Goal: Task Accomplishment & Management: Manage account settings

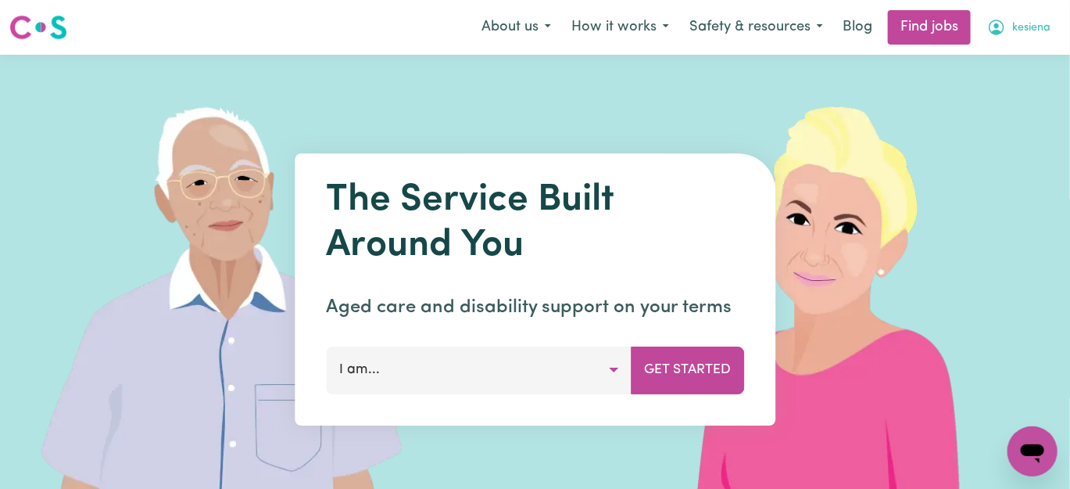
drag, startPoint x: 0, startPoint y: 0, endPoint x: 1028, endPoint y: 27, distance: 1028.6
click at [1028, 27] on span "kesiena" at bounding box center [1032, 28] width 38 height 17
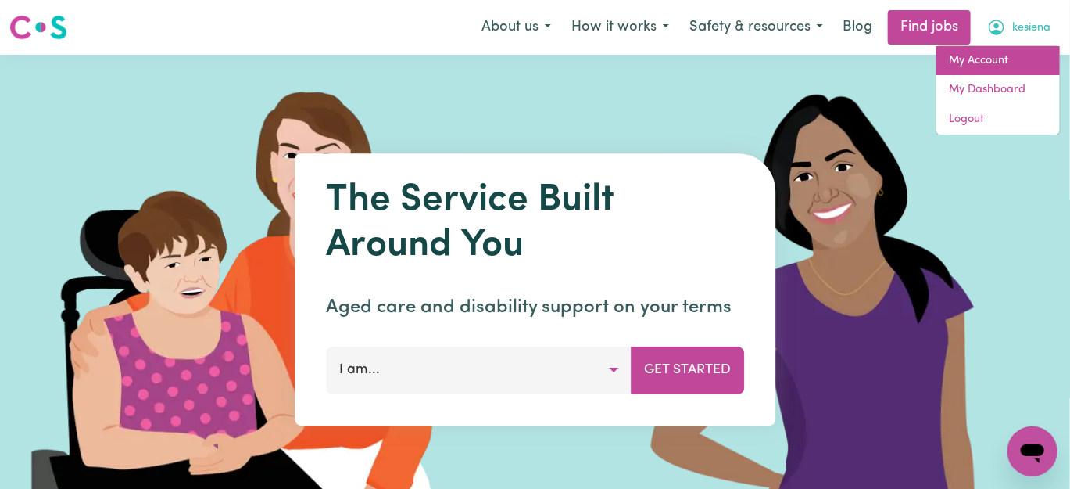
click at [998, 63] on link "My Account" at bounding box center [999, 61] width 124 height 30
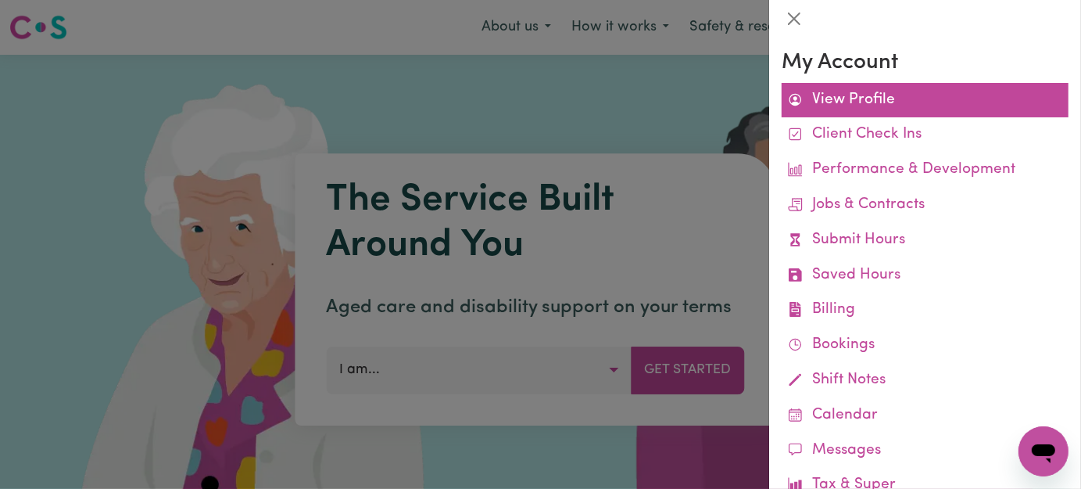
click at [881, 108] on link "View Profile" at bounding box center [925, 100] width 287 height 35
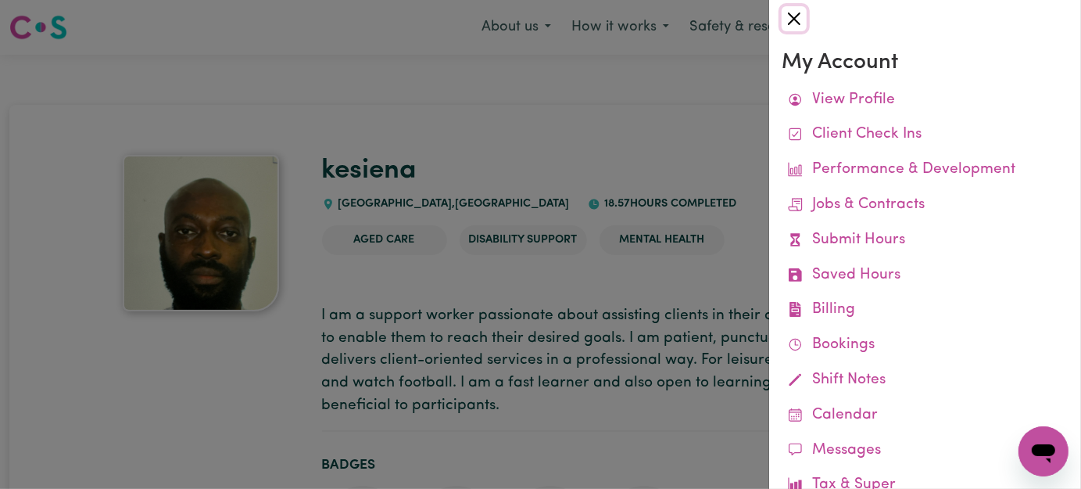
click at [794, 22] on button "Close" at bounding box center [794, 18] width 25 height 25
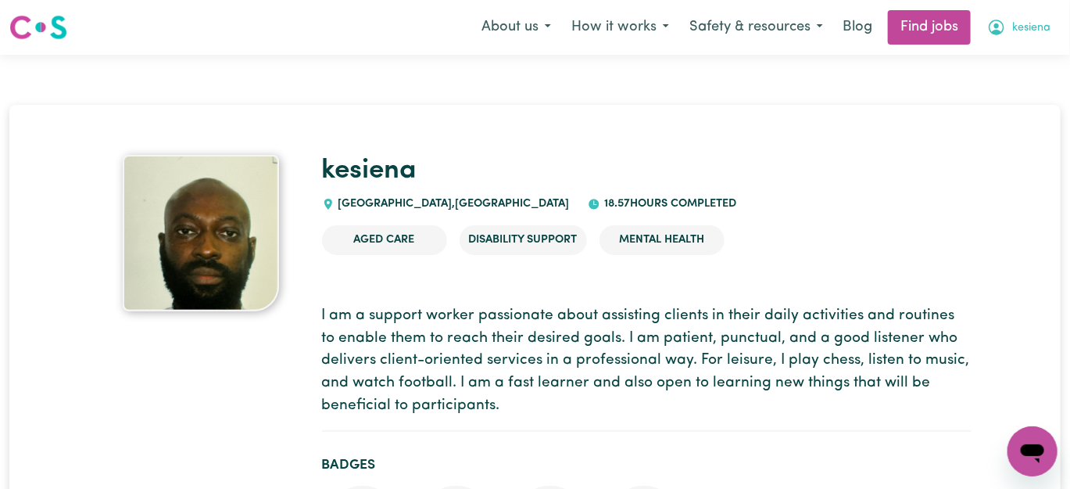
click at [1043, 35] on span "kesiena" at bounding box center [1032, 28] width 38 height 17
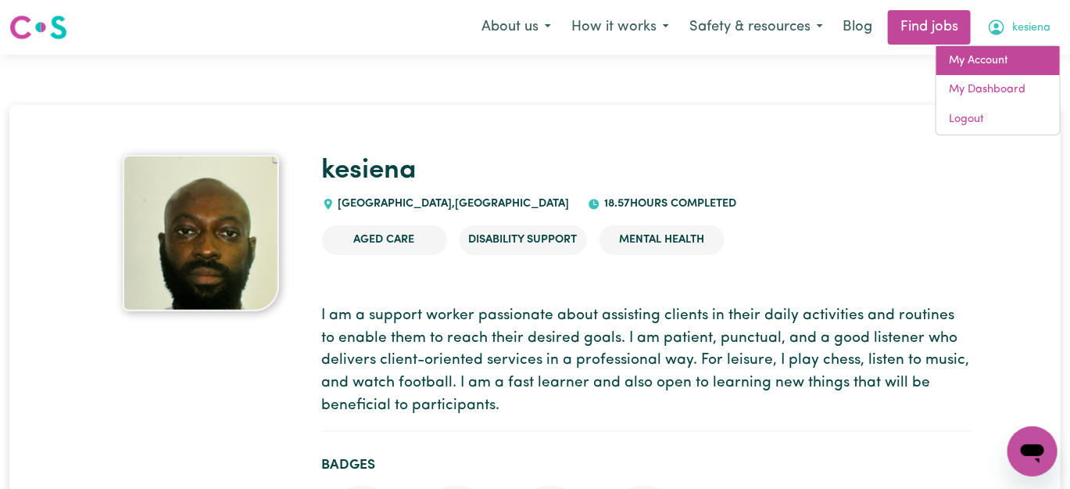
click at [1002, 66] on link "My Account" at bounding box center [999, 61] width 124 height 30
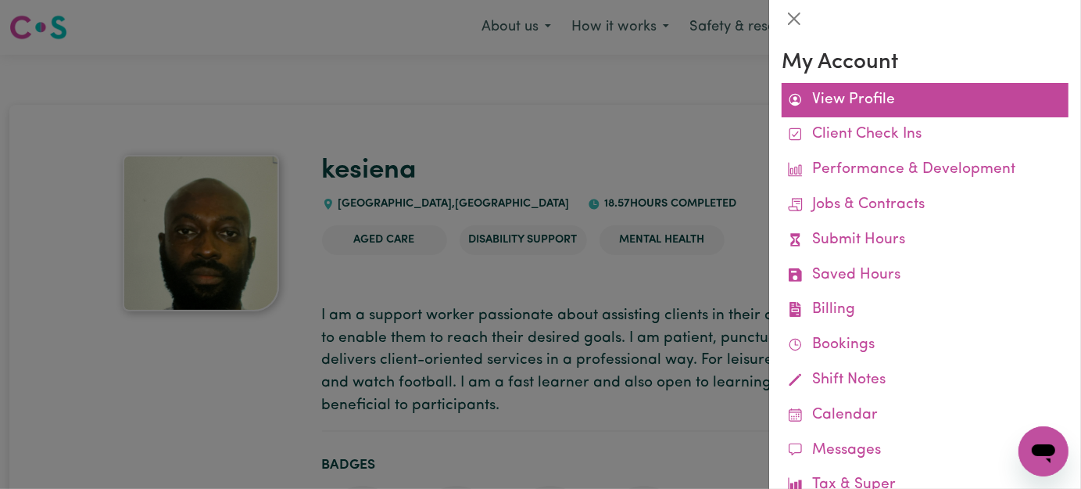
click at [864, 101] on link "View Profile" at bounding box center [925, 100] width 287 height 35
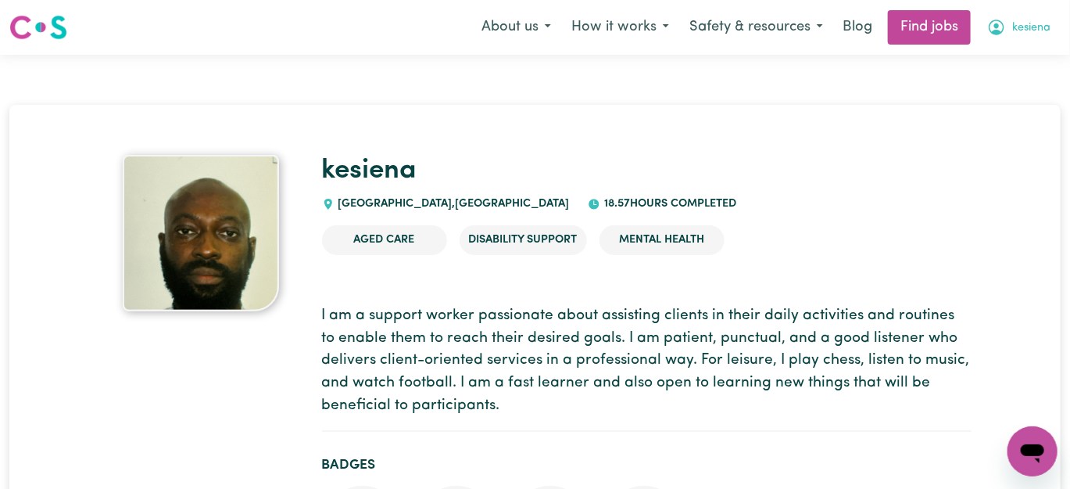
click at [1034, 25] on span "kesiena" at bounding box center [1032, 28] width 38 height 17
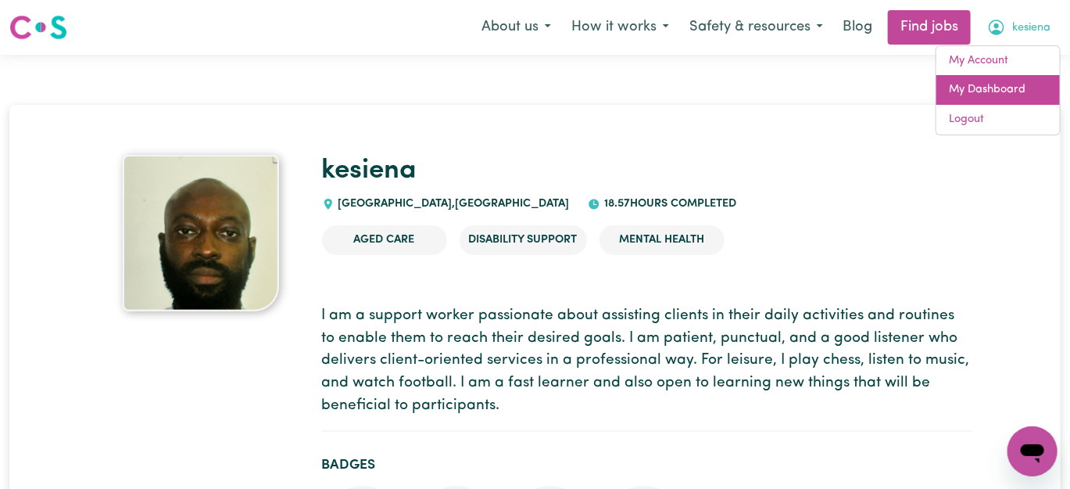
click at [1024, 90] on link "My Dashboard" at bounding box center [999, 90] width 124 height 30
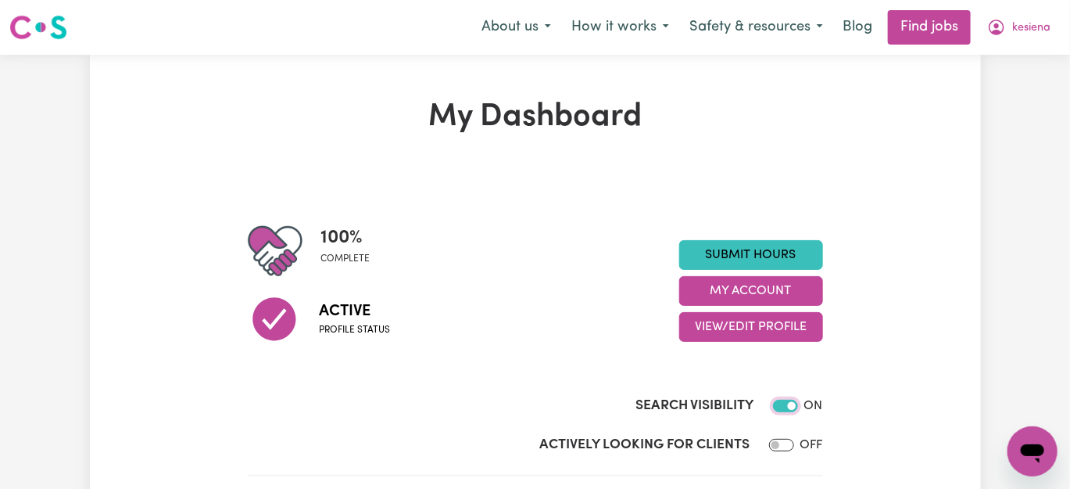
click at [783, 409] on input "Search Visibility" at bounding box center [785, 406] width 25 height 13
checkbox input "false"
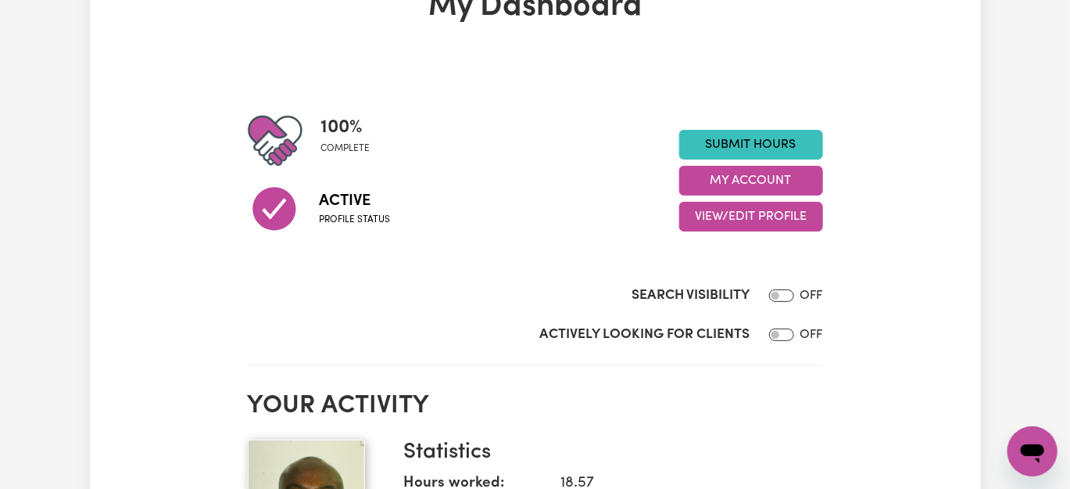
scroll to position [142, 0]
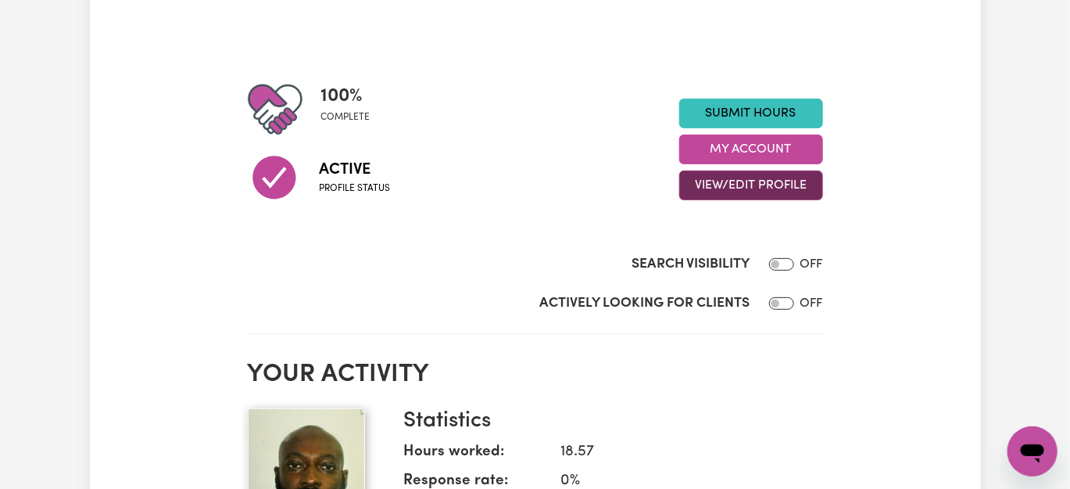
click at [771, 184] on button "View/Edit Profile" at bounding box center [752, 185] width 144 height 30
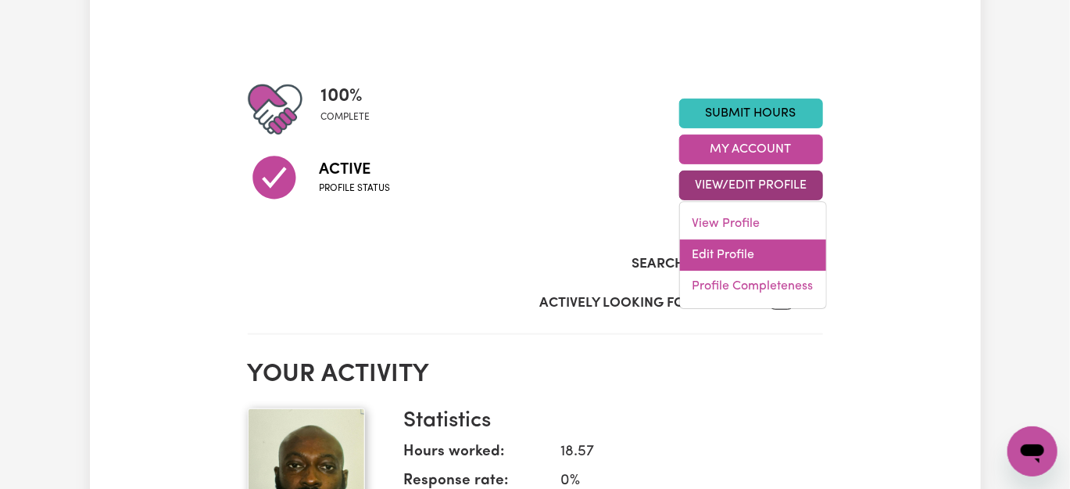
click at [737, 258] on link "Edit Profile" at bounding box center [753, 254] width 146 height 31
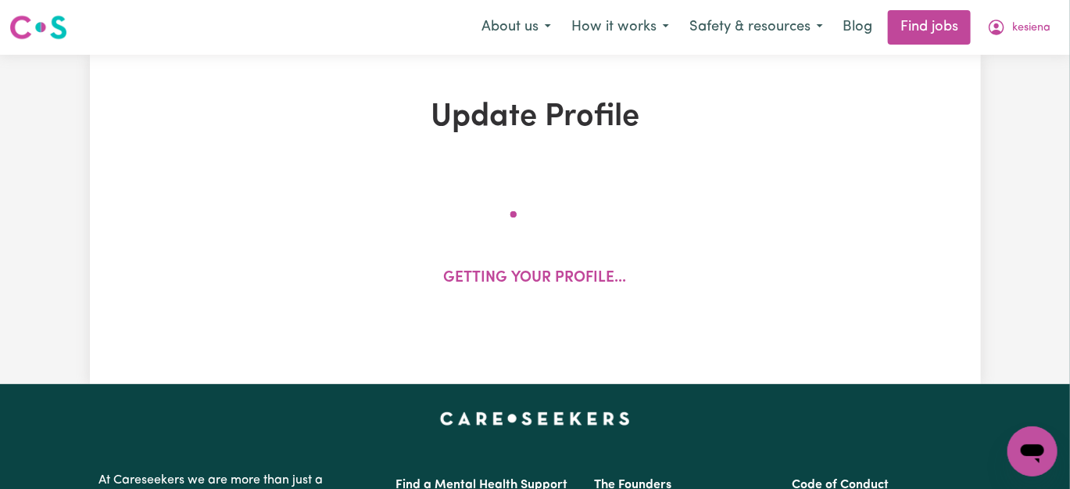
select select "[DEMOGRAPHIC_DATA]"
select select "[DEMOGRAPHIC_DATA] Work Visa"
select select "Studying a healthcare related degree or qualification"
select select "41"
select select "59"
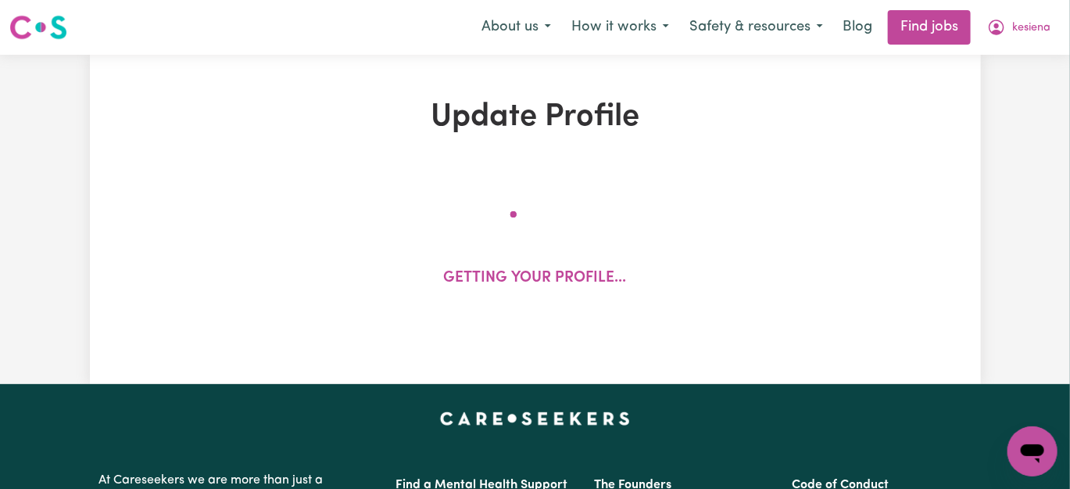
select select "72"
select select "89"
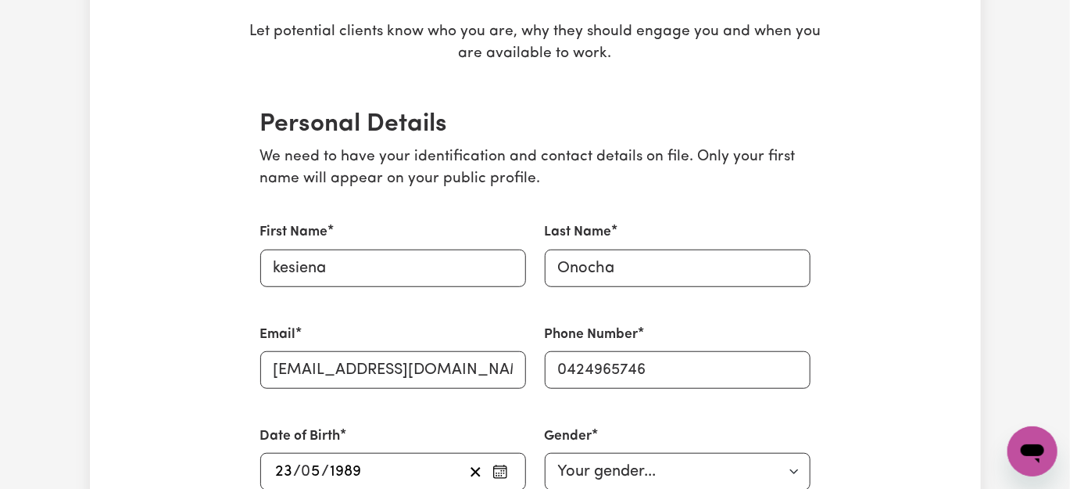
scroll to position [284, 0]
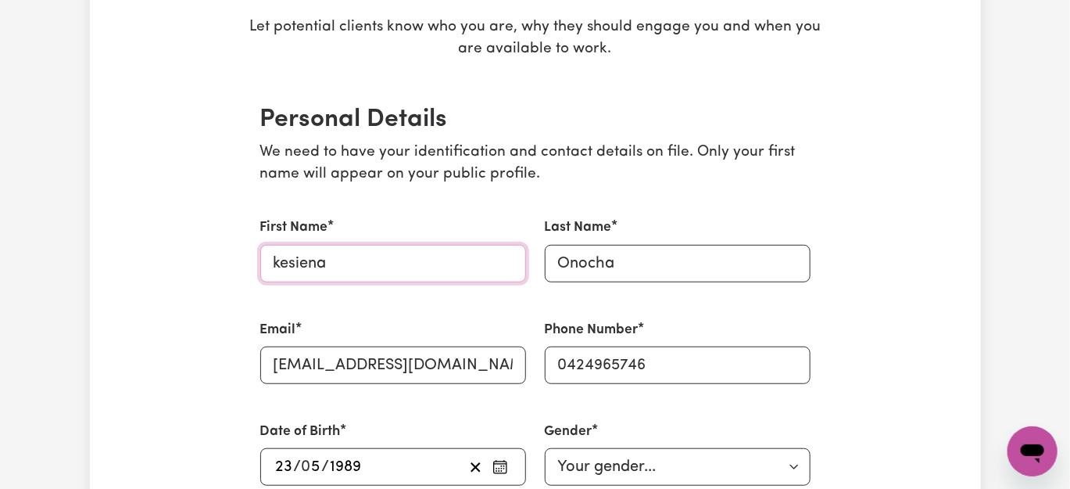
click at [422, 265] on input "kesiena" at bounding box center [393, 264] width 266 height 38
type input "k"
click at [659, 263] on input "Onocha" at bounding box center [678, 264] width 266 height 38
type input "O"
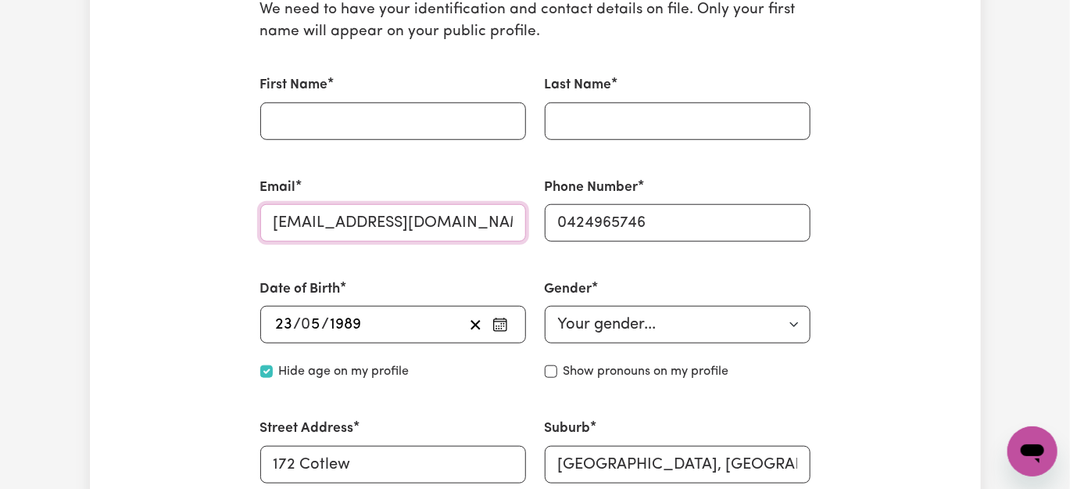
click at [490, 224] on input "[EMAIL_ADDRESS][DOMAIN_NAME]" at bounding box center [393, 223] width 266 height 38
type input "k"
drag, startPoint x: 686, startPoint y: 243, endPoint x: 682, endPoint y: 228, distance: 15.4
click at [686, 241] on div "Phone Number [PHONE_NUMBER]" at bounding box center [678, 210] width 285 height 102
click at [677, 222] on input "0424965746" at bounding box center [678, 223] width 266 height 38
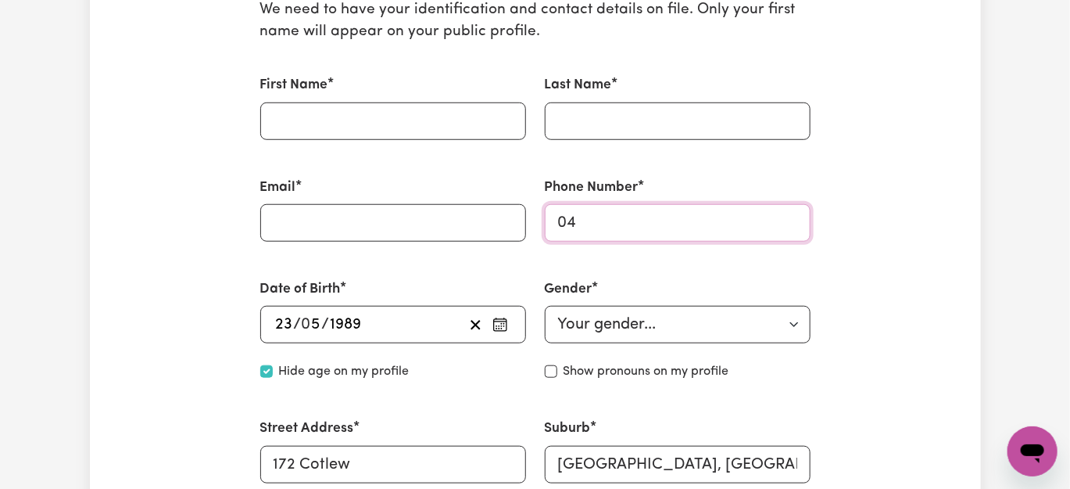
type input "0"
click at [470, 329] on icon "button" at bounding box center [475, 324] width 15 height 15
click at [627, 325] on select "Your gender... [DEMOGRAPHIC_DATA] [DEMOGRAPHIC_DATA] [DEMOGRAPHIC_DATA] Other P…" at bounding box center [678, 325] width 266 height 38
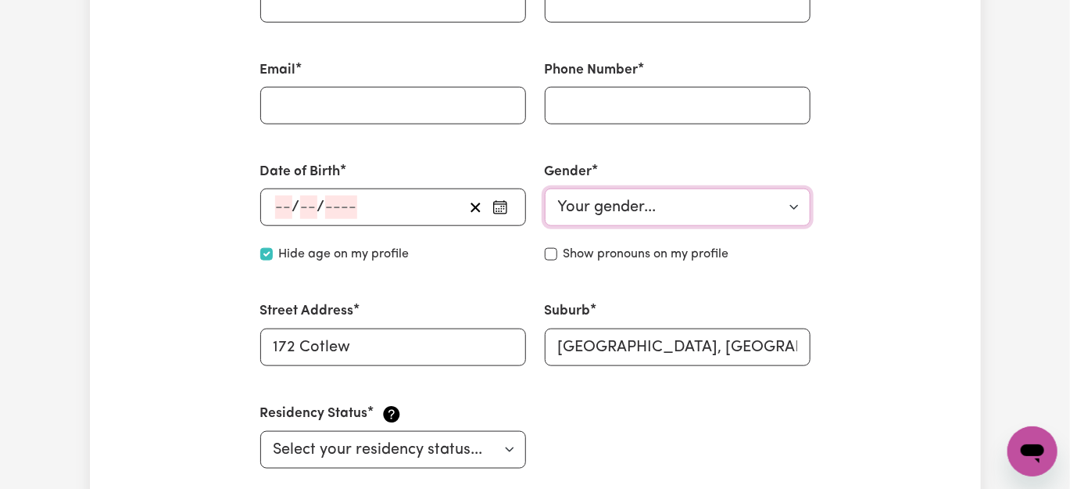
scroll to position [568, 0]
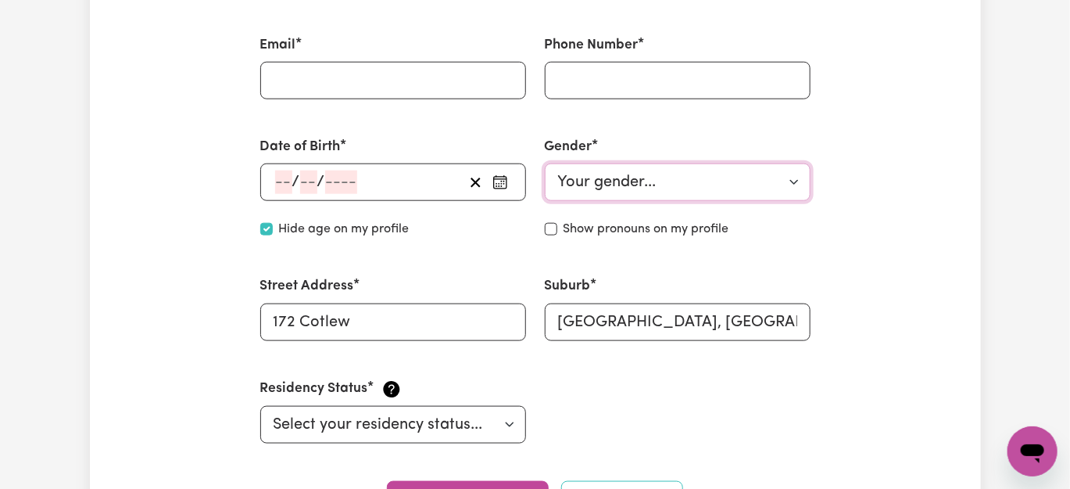
click at [791, 182] on select "Your gender... [DEMOGRAPHIC_DATA] [DEMOGRAPHIC_DATA] [DEMOGRAPHIC_DATA] Other P…" at bounding box center [678, 182] width 266 height 38
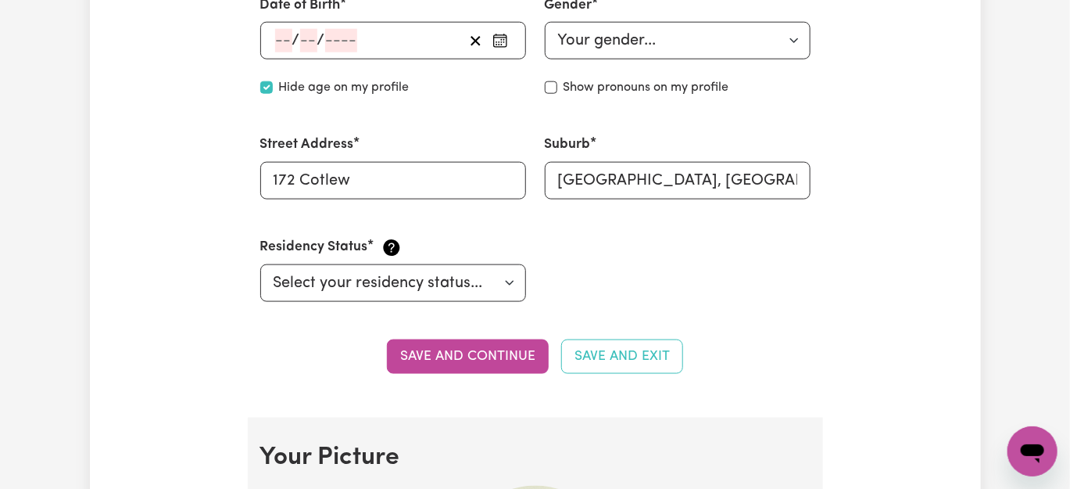
scroll to position [711, 0]
click at [443, 183] on input "172 Cotlew" at bounding box center [393, 180] width 266 height 38
type input "1"
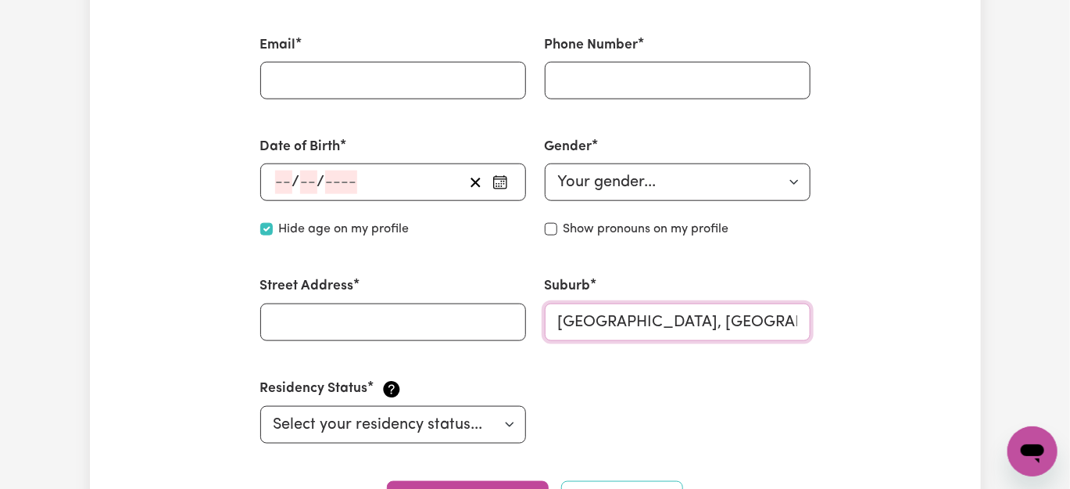
click at [801, 322] on input "[GEOGRAPHIC_DATA], [GEOGRAPHIC_DATA], 4214" at bounding box center [678, 322] width 266 height 38
type input "A"
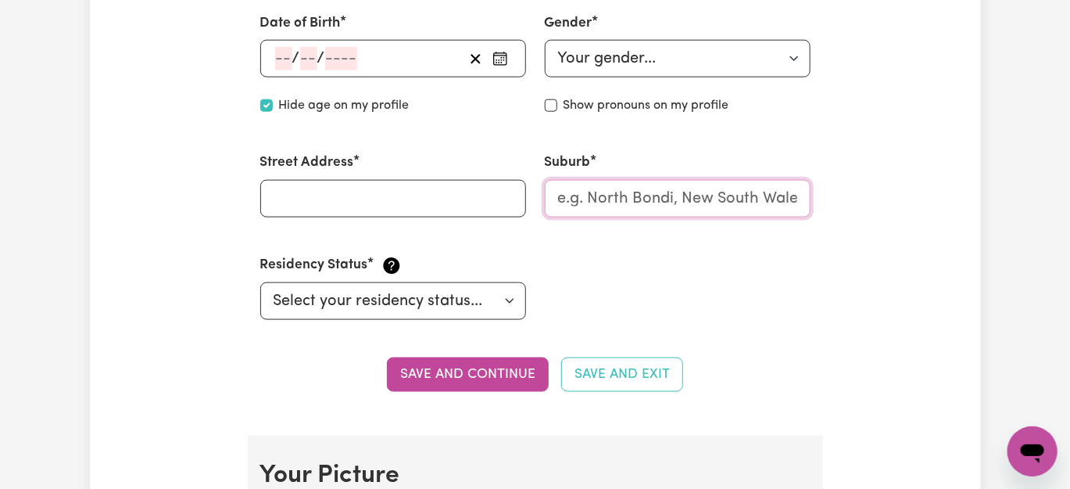
scroll to position [782, 0]
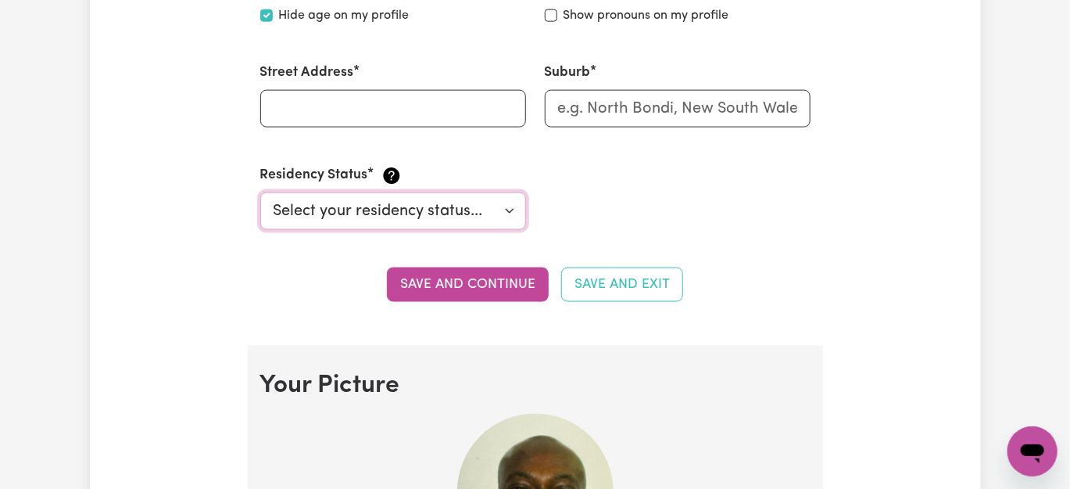
click at [511, 212] on select "Select your residency status... [DEMOGRAPHIC_DATA] citizen Australian PR [DEMOG…" at bounding box center [393, 211] width 266 height 38
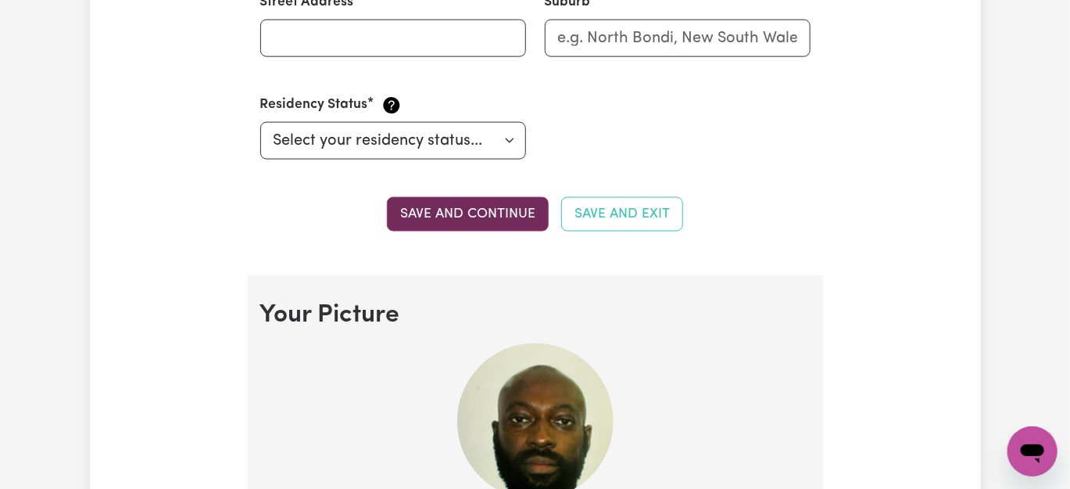
click at [504, 213] on button "Save and continue" at bounding box center [468, 214] width 162 height 34
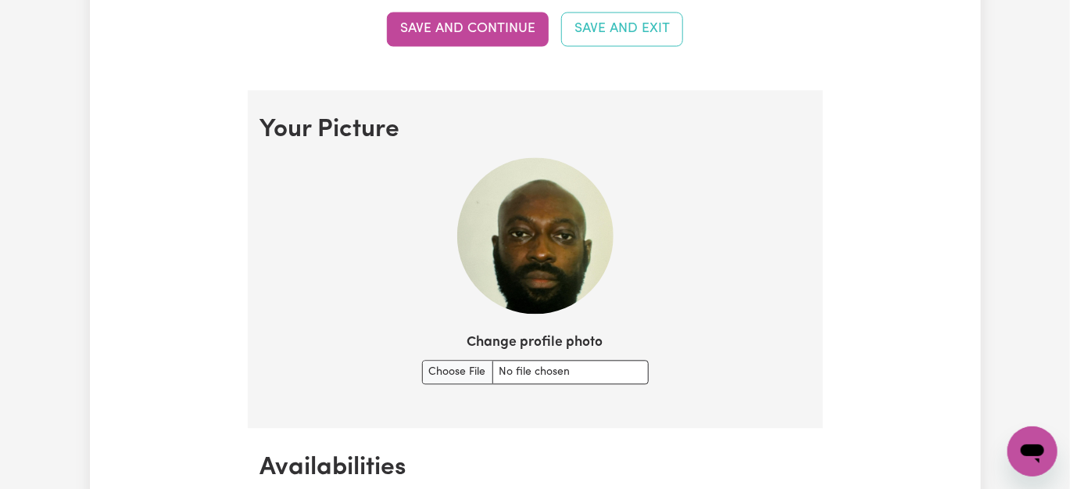
scroll to position [1212, 0]
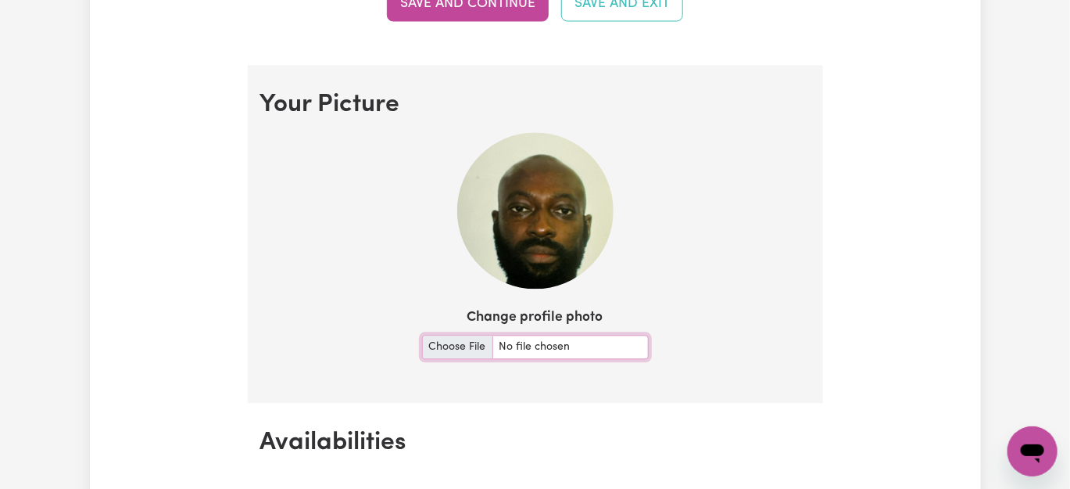
click at [455, 345] on input "Change profile photo" at bounding box center [535, 347] width 227 height 24
type input "C:\fakepath\SCen.jpg"
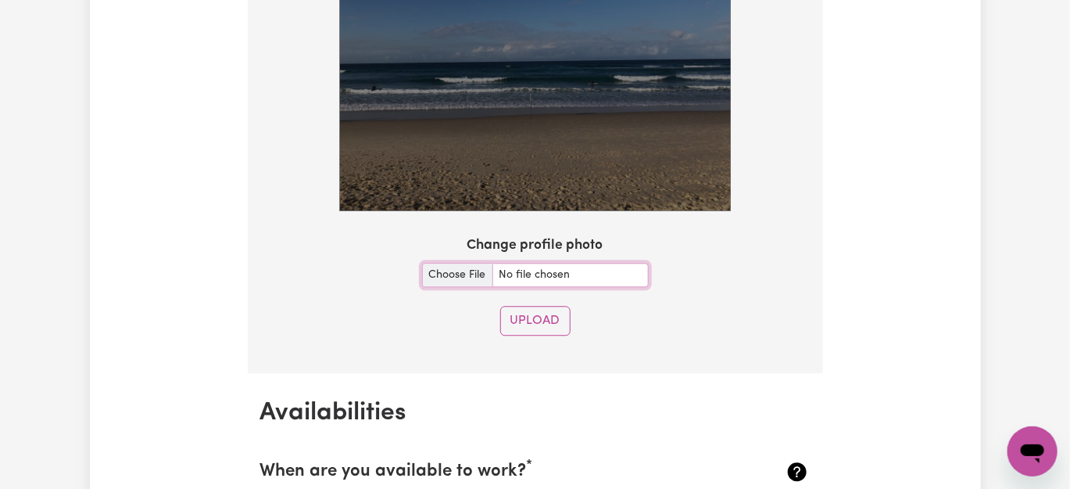
scroll to position [1425, 0]
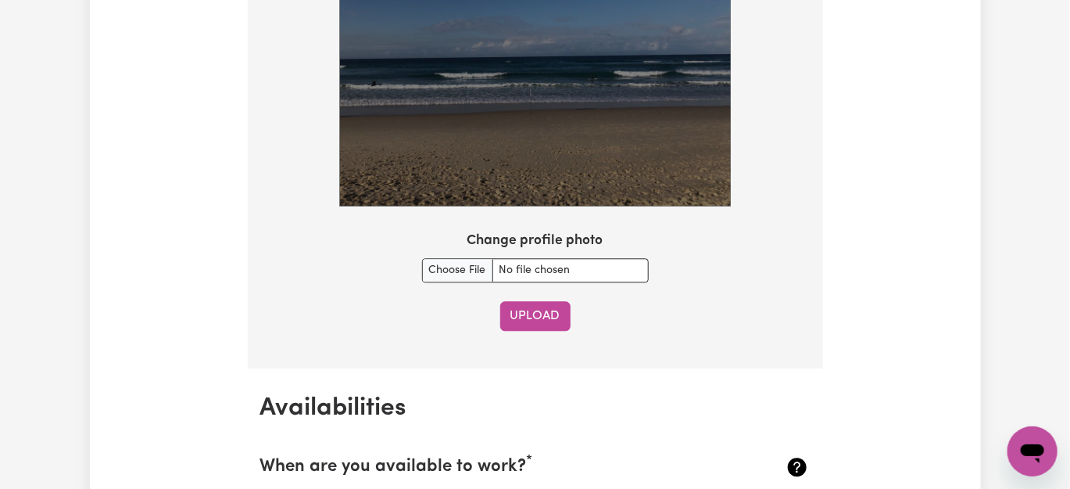
click at [538, 312] on button "Upload" at bounding box center [535, 316] width 70 height 30
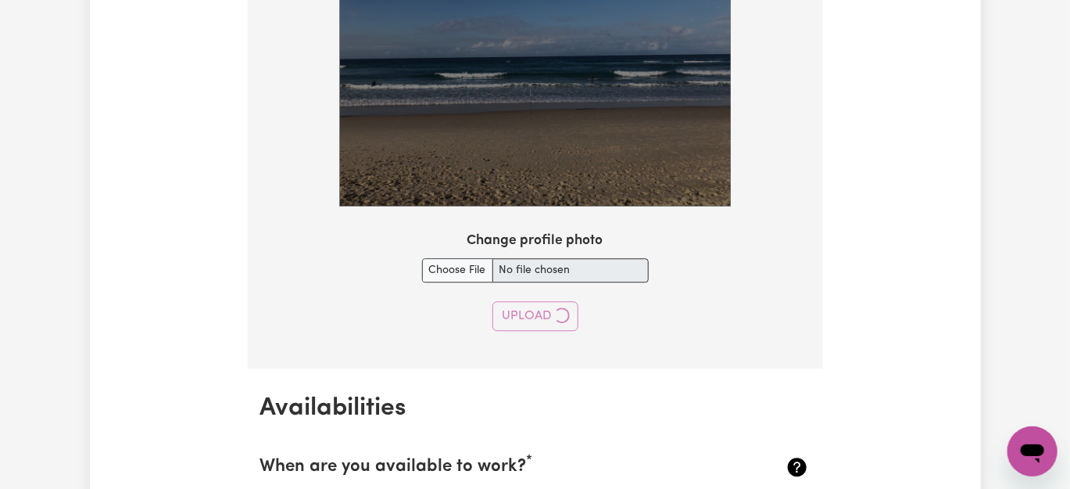
type input "kesiena"
type input "Onocha"
type input "[EMAIL_ADDRESS][DOMAIN_NAME]"
type input "0424965746"
type input "[DATE]"
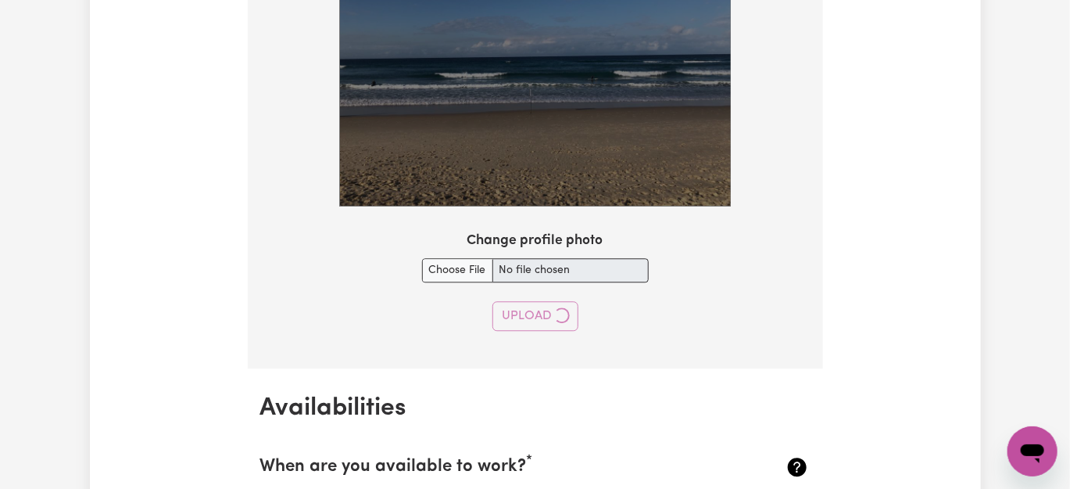
type input "23"
type input "5"
type input "1989"
type input "172 Cotlew"
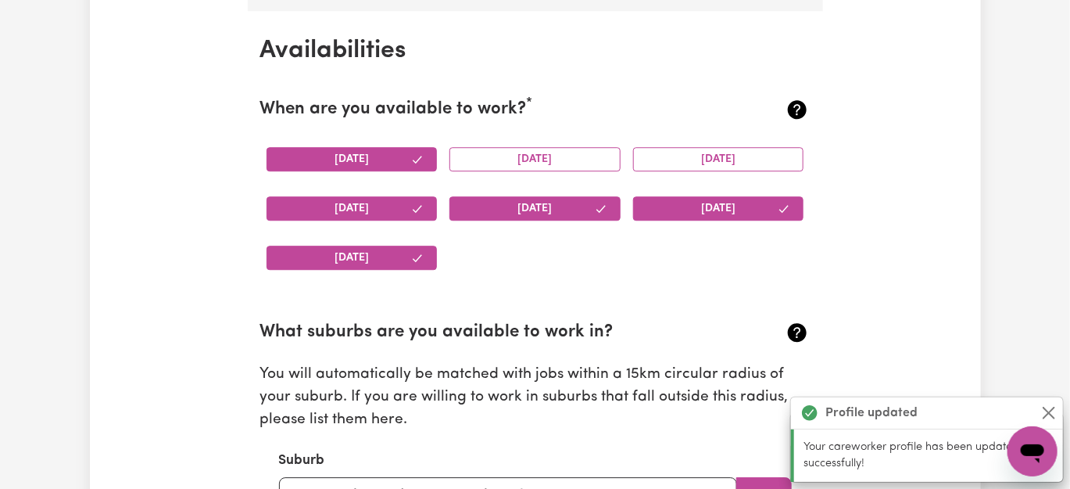
scroll to position [1612, 0]
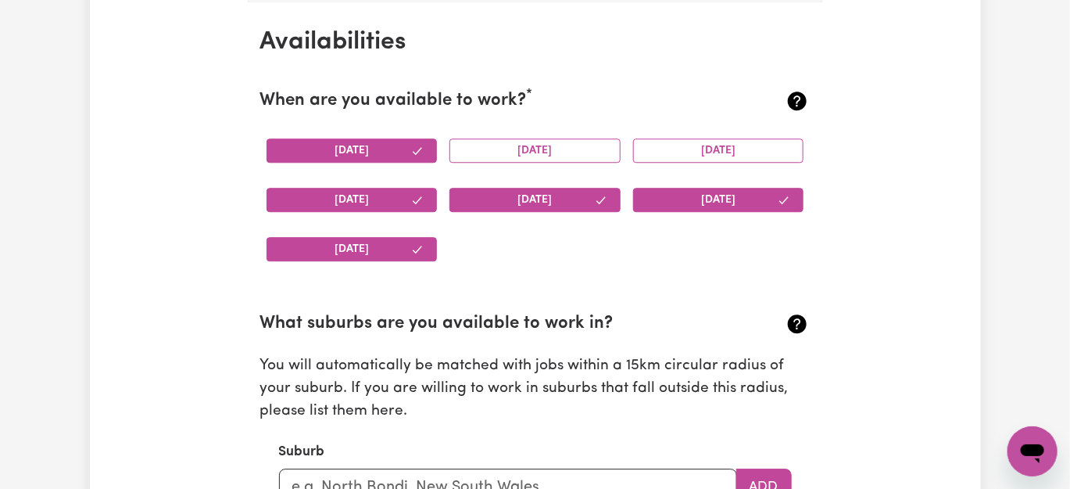
click at [597, 196] on icon "button" at bounding box center [601, 200] width 13 height 13
click at [776, 197] on button "[DATE]" at bounding box center [718, 200] width 171 height 24
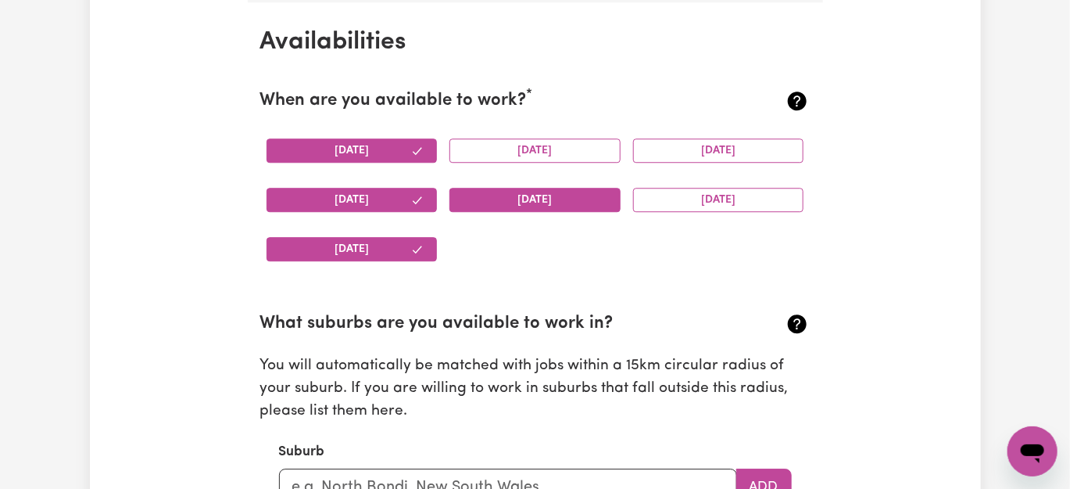
click at [404, 247] on button "[DATE]" at bounding box center [352, 249] width 171 height 24
click at [404, 201] on button "[DATE]" at bounding box center [352, 200] width 171 height 24
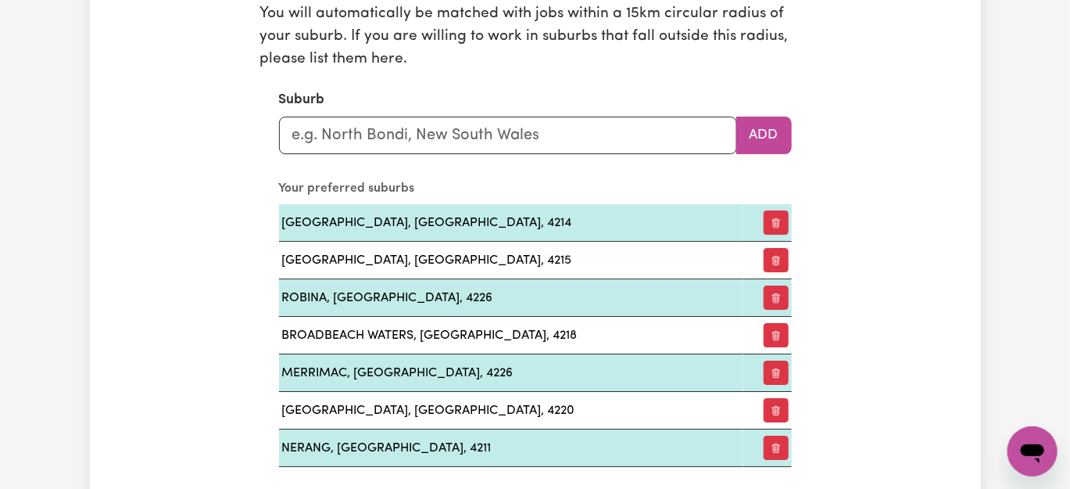
scroll to position [2039, 0]
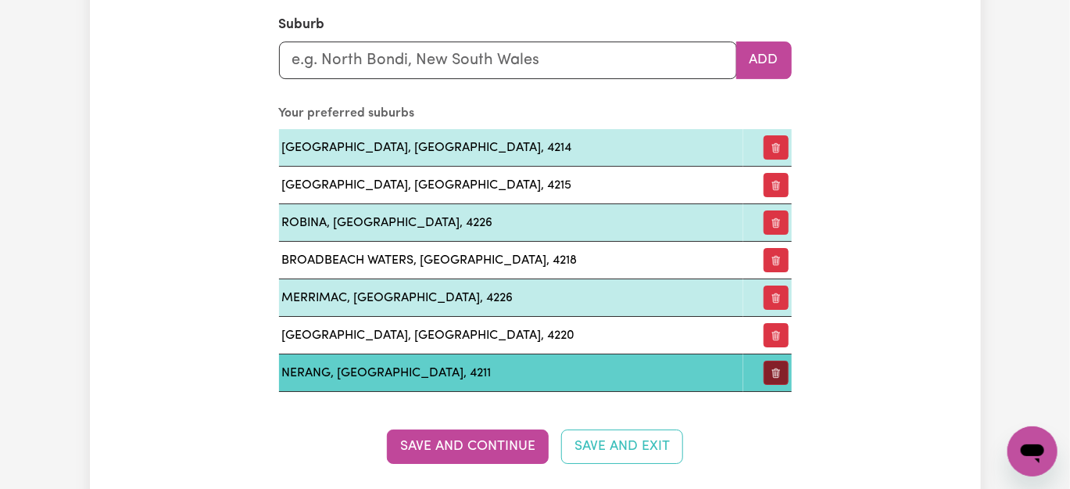
click at [780, 366] on button "button" at bounding box center [776, 372] width 25 height 24
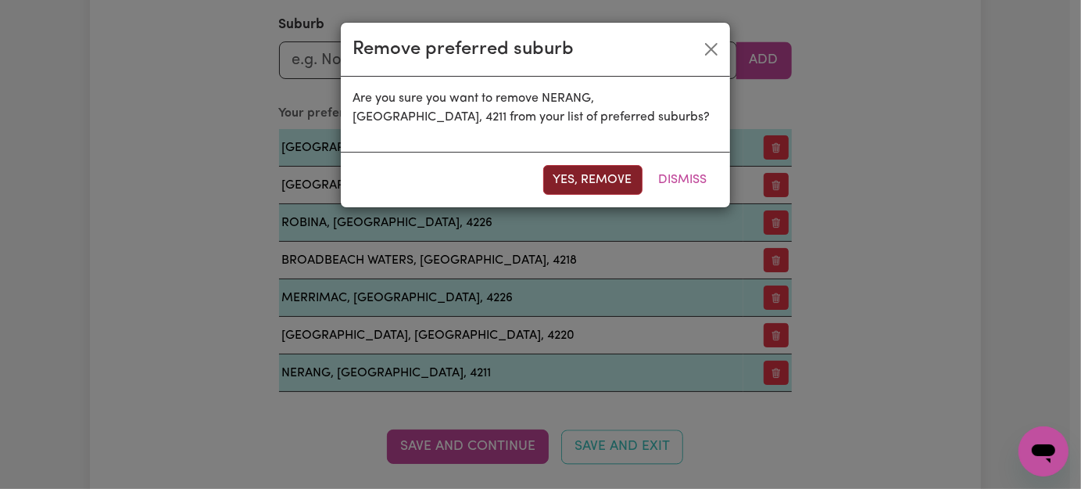
click at [605, 180] on button "Yes, remove" at bounding box center [592, 180] width 99 height 30
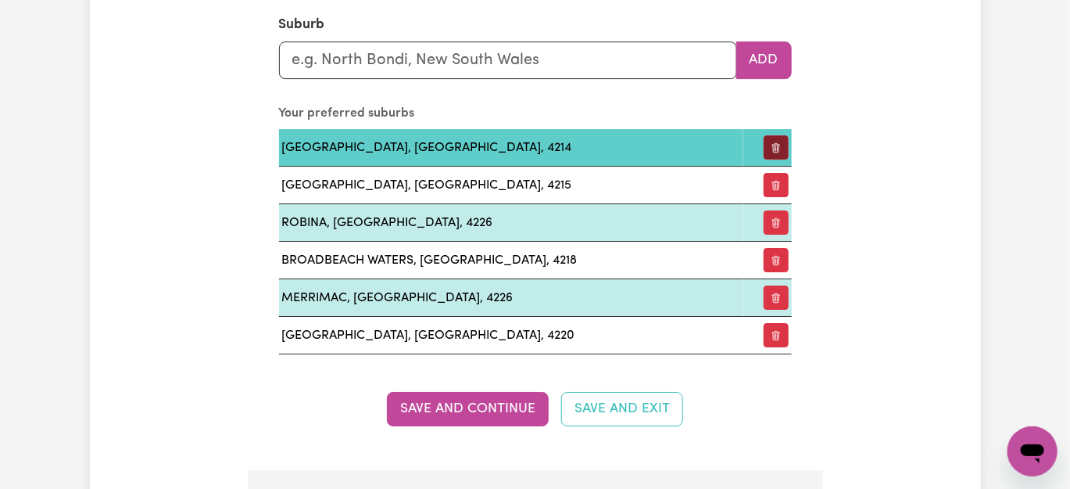
click at [773, 145] on icon "button" at bounding box center [776, 149] width 6 height 8
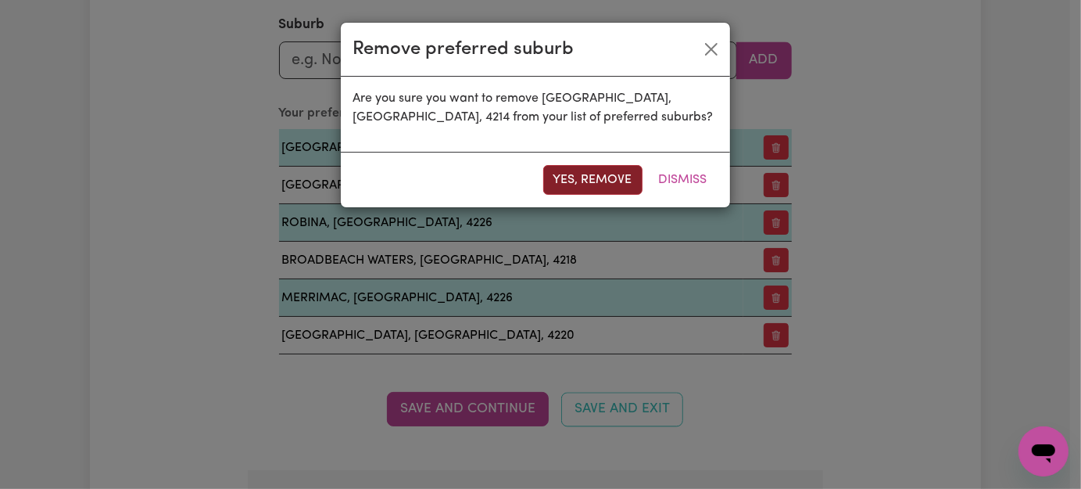
click at [602, 178] on button "Yes, remove" at bounding box center [592, 180] width 99 height 30
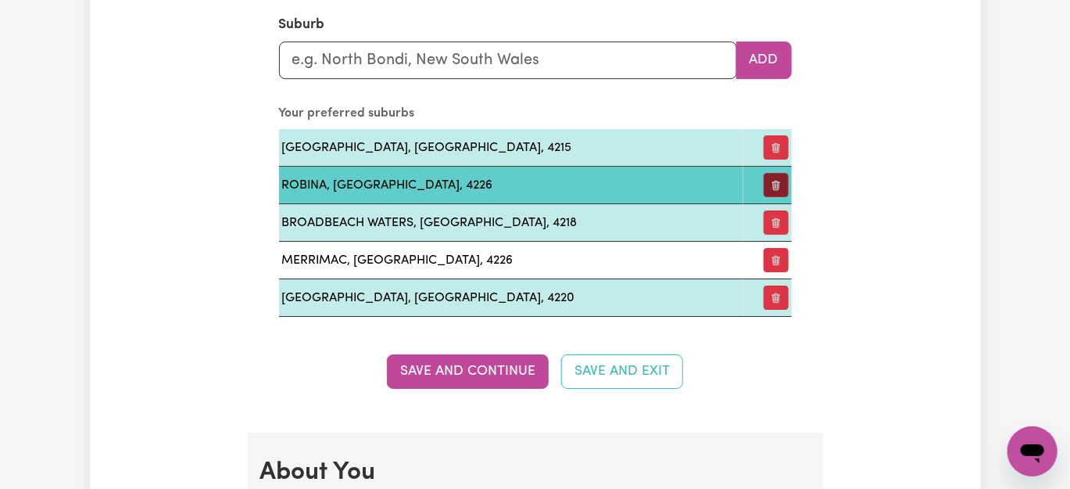
click at [778, 183] on icon "button" at bounding box center [776, 185] width 11 height 11
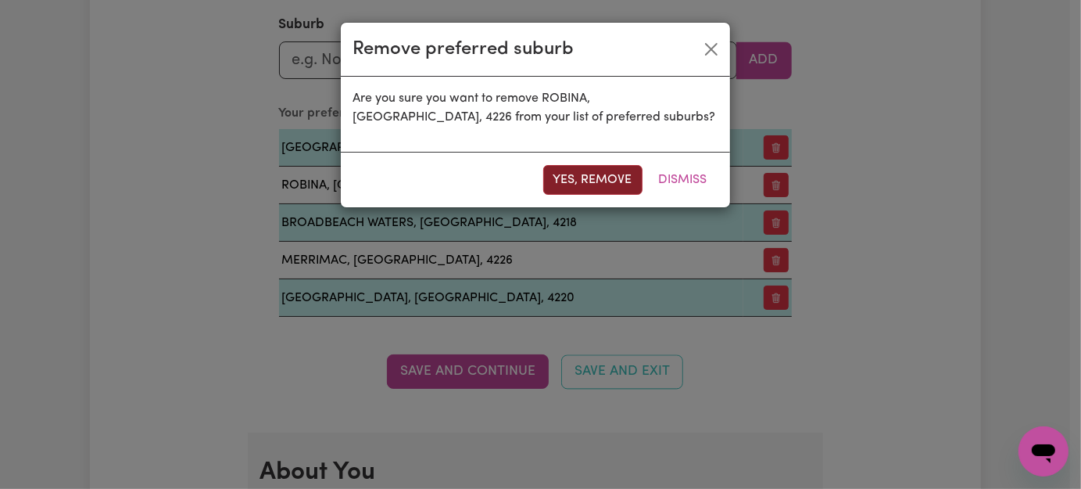
click at [609, 186] on button "Yes, remove" at bounding box center [592, 180] width 99 height 30
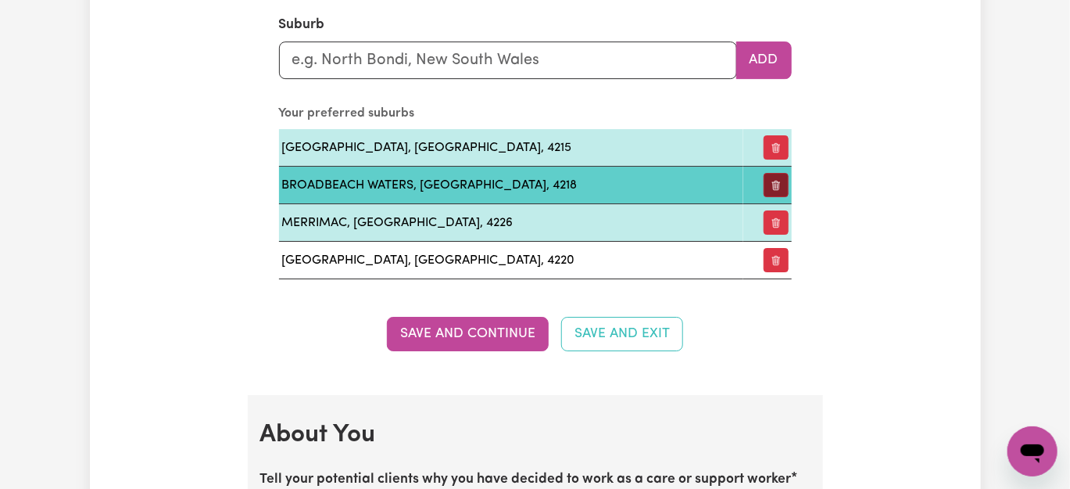
click at [771, 182] on icon "button" at bounding box center [776, 185] width 11 height 11
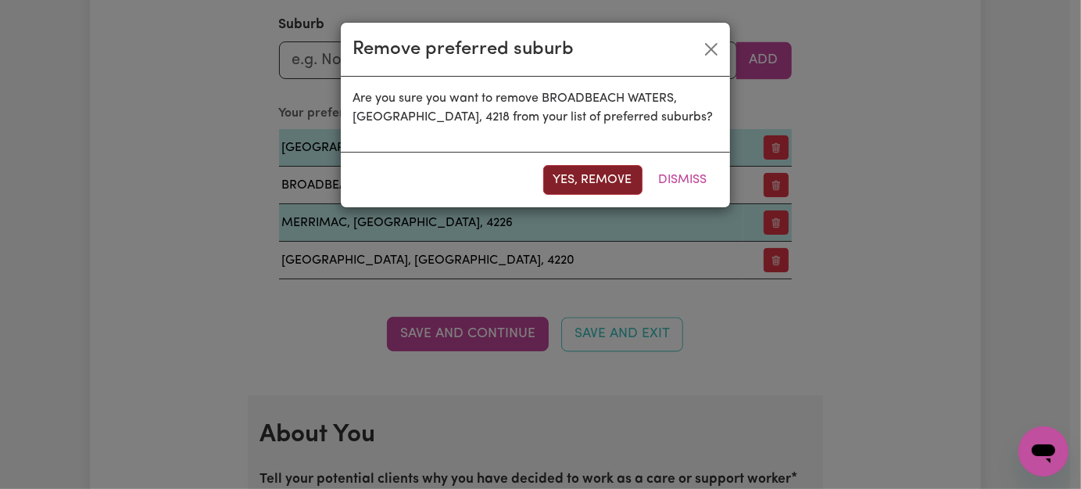
click at [591, 183] on button "Yes, remove" at bounding box center [592, 180] width 99 height 30
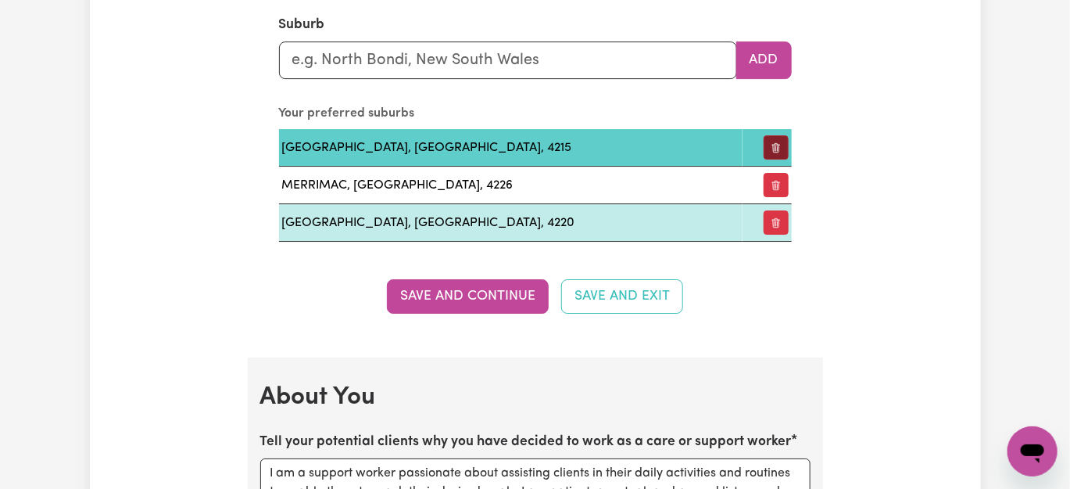
click at [779, 148] on icon "button" at bounding box center [776, 149] width 6 height 8
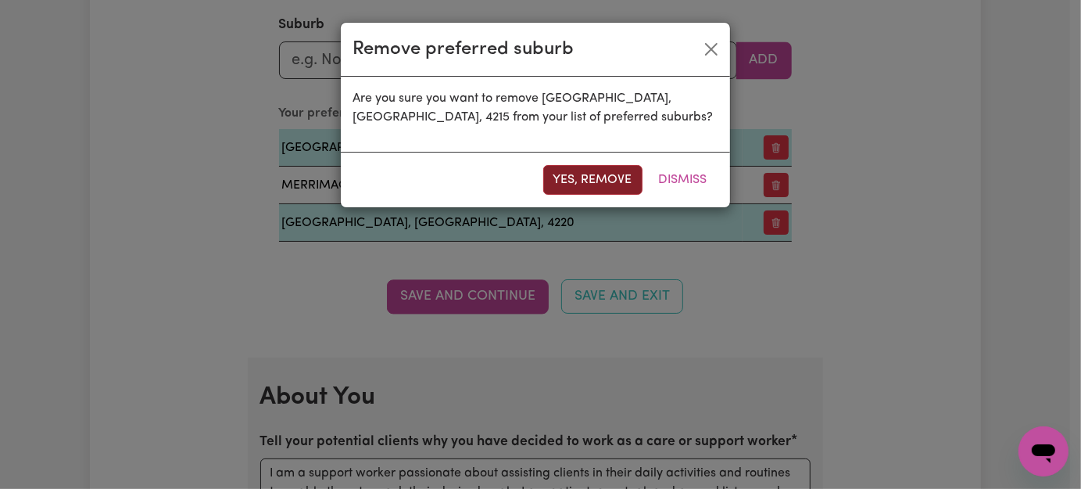
click at [617, 185] on button "Yes, remove" at bounding box center [592, 180] width 99 height 30
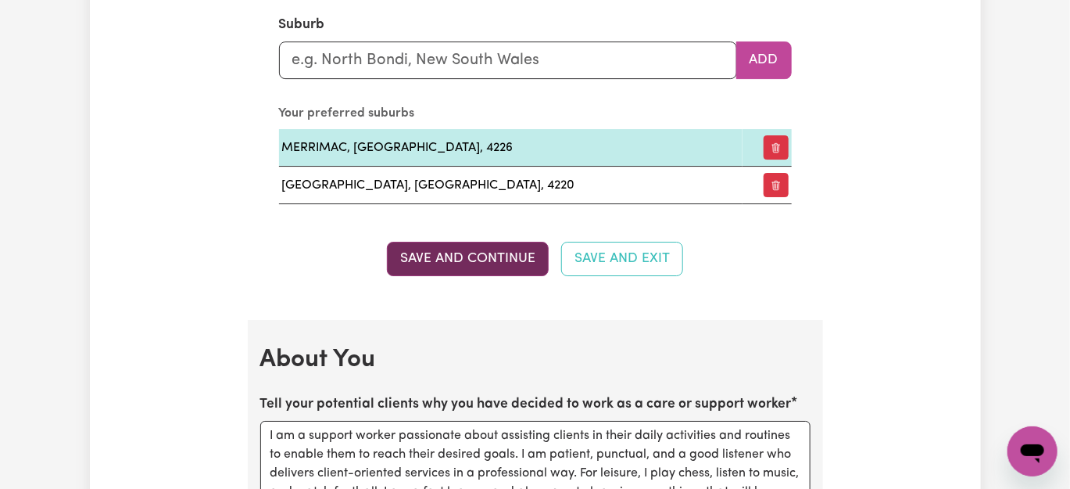
click at [477, 260] on button "Save and Continue" at bounding box center [468, 259] width 162 height 34
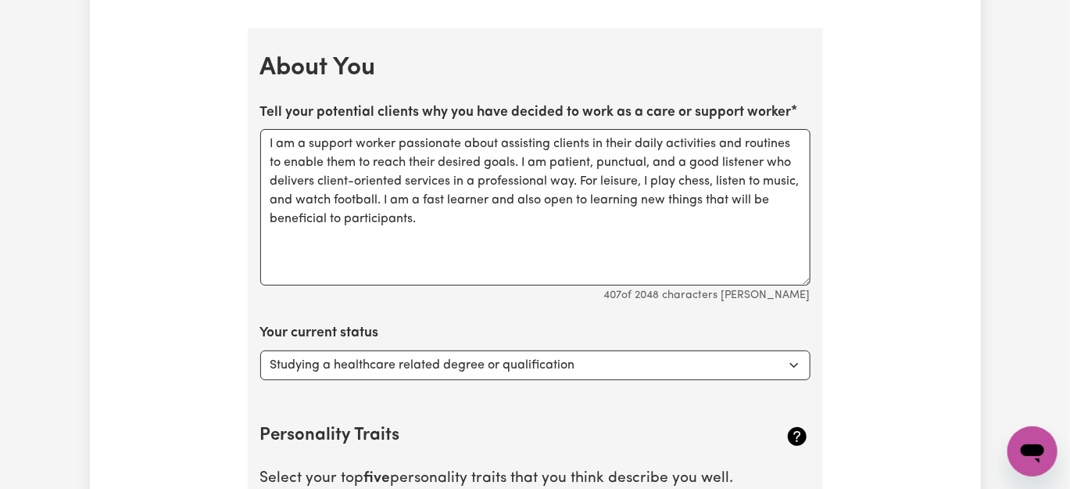
scroll to position [2346, 0]
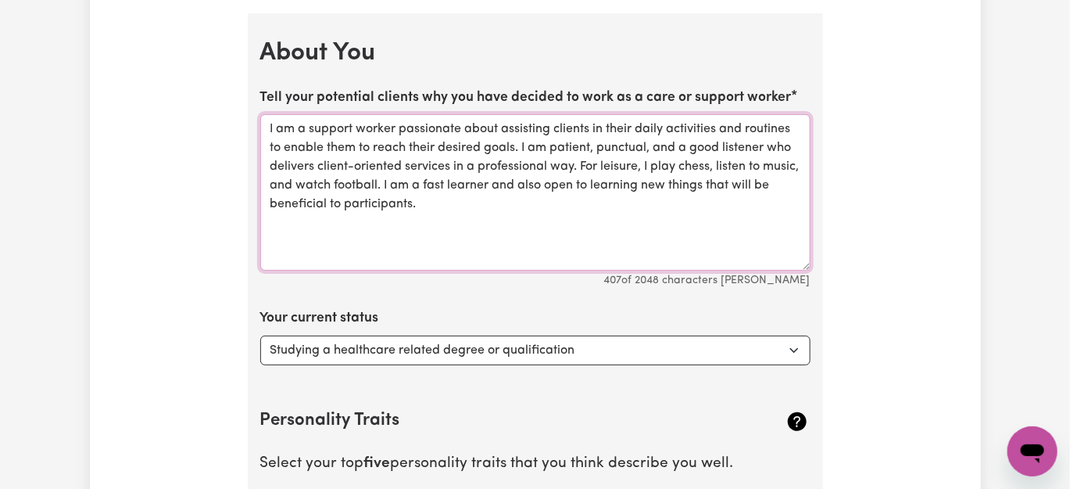
click at [433, 203] on textarea "I am a support worker passionate about assisting clients in their daily activit…" at bounding box center [535, 192] width 550 height 156
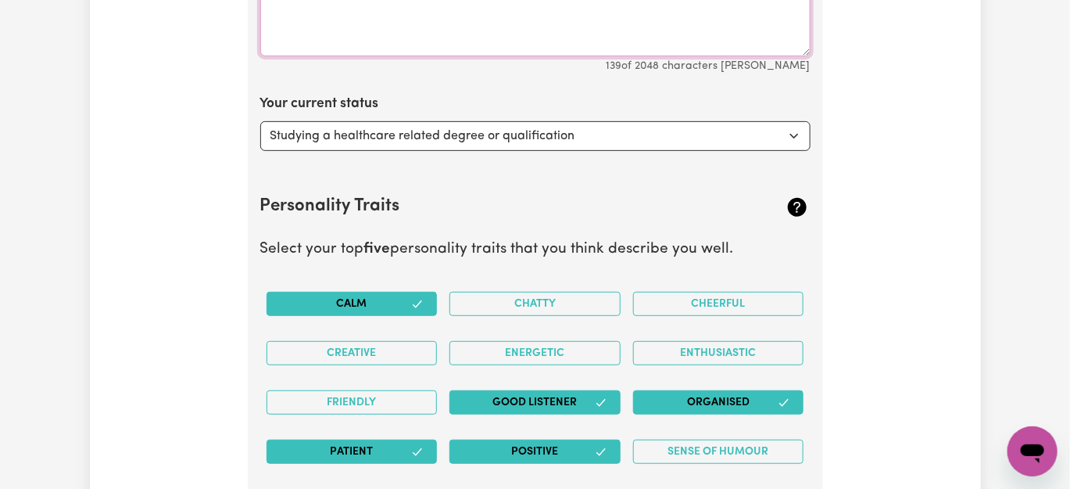
scroll to position [2630, 0]
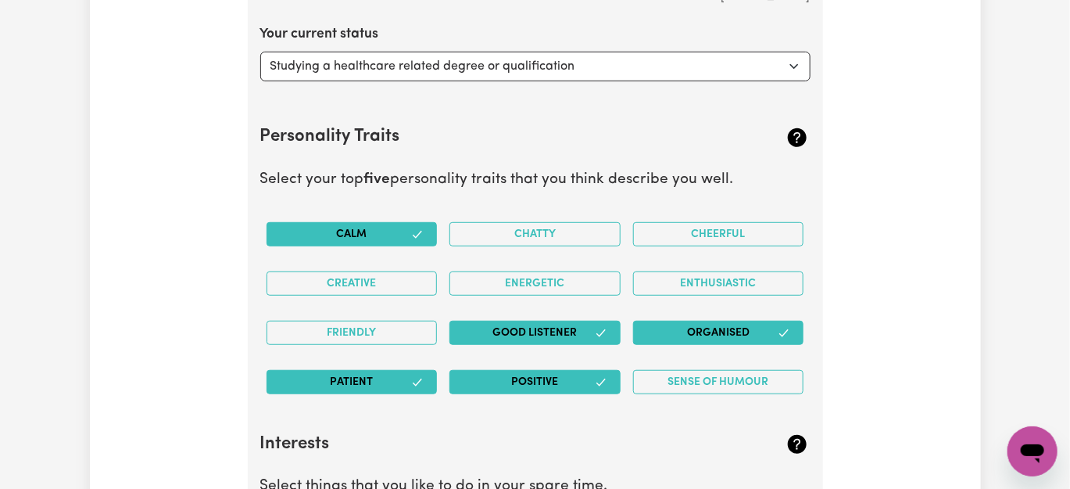
type textarea "I am a support worker passionate about assisting clients in their daily activit…"
click at [414, 233] on icon "button" at bounding box center [417, 234] width 13 height 13
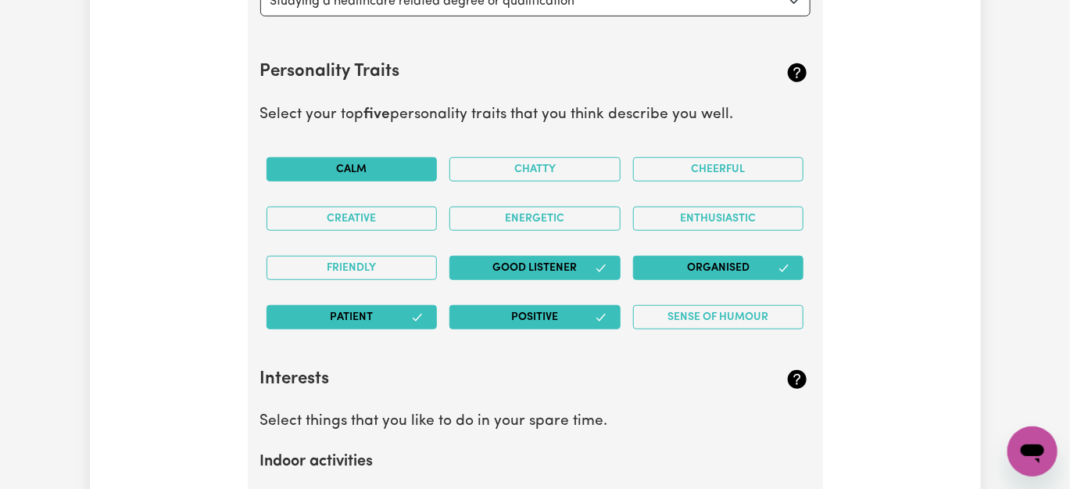
scroll to position [2772, 0]
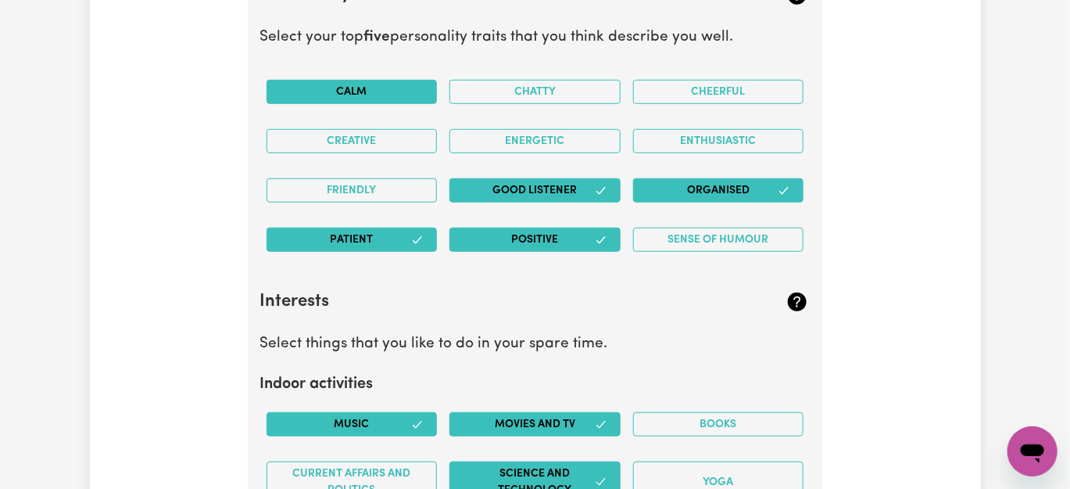
click at [400, 238] on button "Patient" at bounding box center [352, 240] width 171 height 24
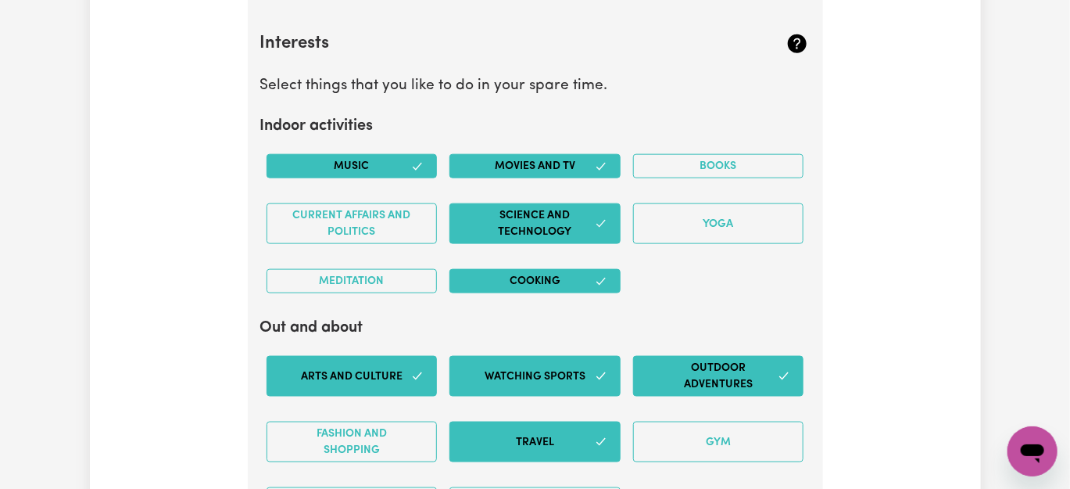
scroll to position [3057, 0]
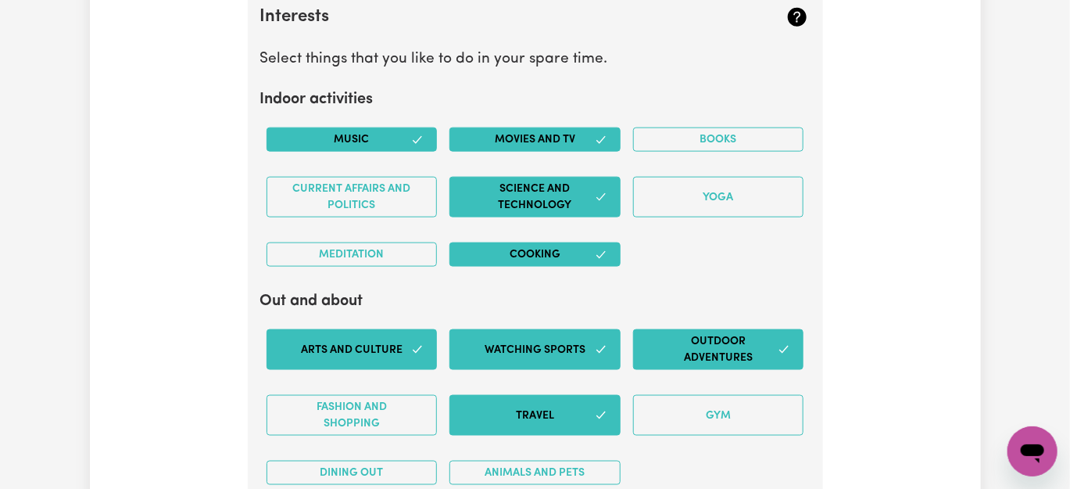
click at [569, 249] on button "Cooking" at bounding box center [535, 254] width 171 height 24
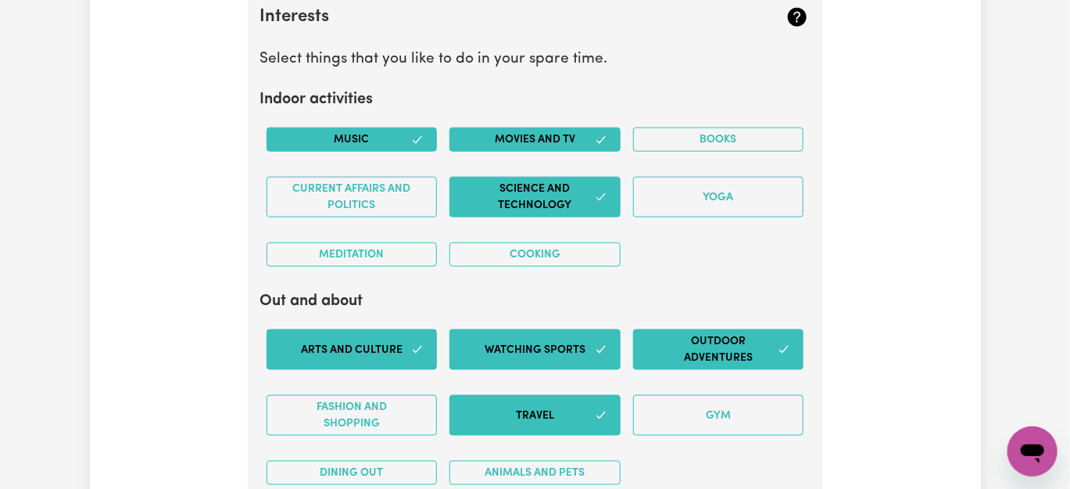
click at [593, 180] on button "Science and Technology" at bounding box center [535, 197] width 171 height 41
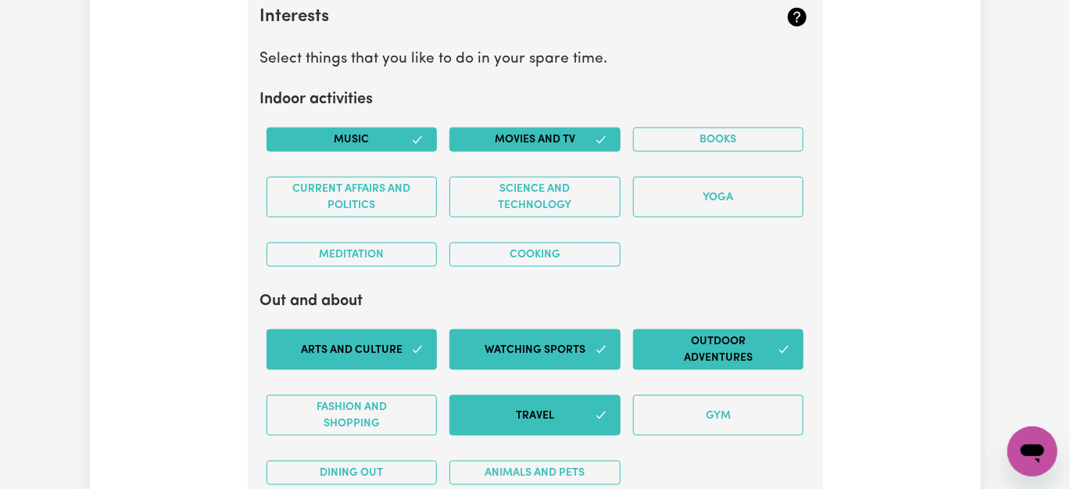
click at [582, 127] on button "Movies and TV" at bounding box center [535, 139] width 171 height 24
click at [384, 139] on button "Music" at bounding box center [352, 139] width 171 height 24
click at [515, 137] on button "Movies and TV" at bounding box center [535, 139] width 171 height 24
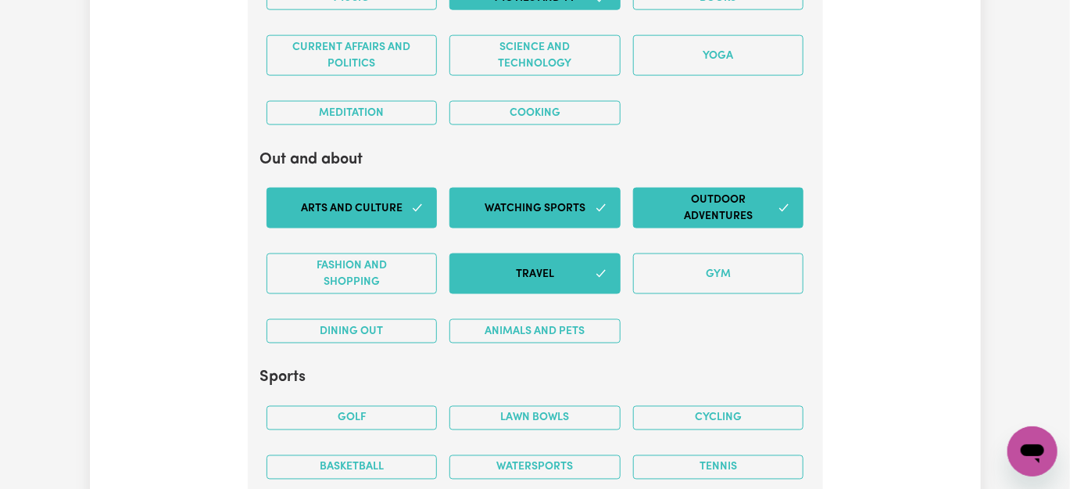
click at [568, 264] on button "Travel" at bounding box center [535, 273] width 171 height 41
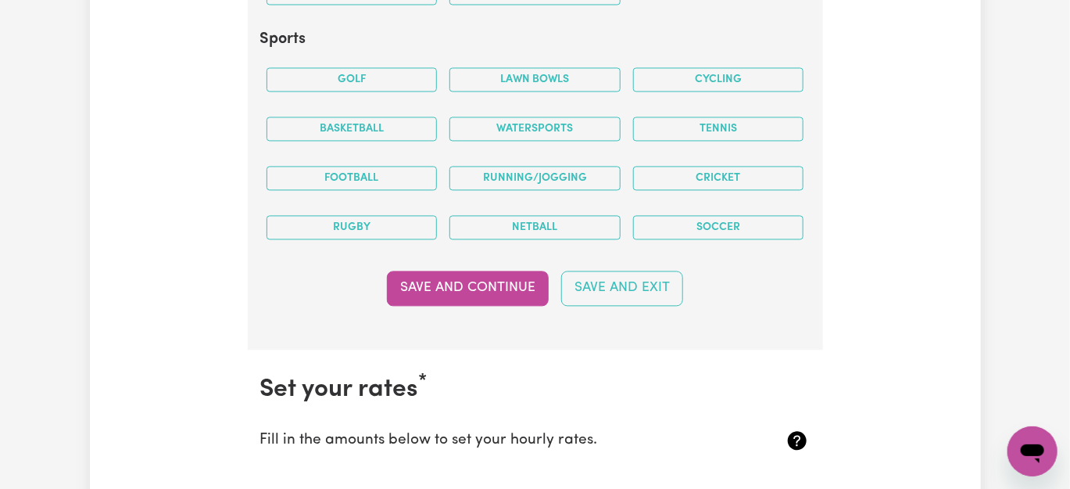
scroll to position [3625, 0]
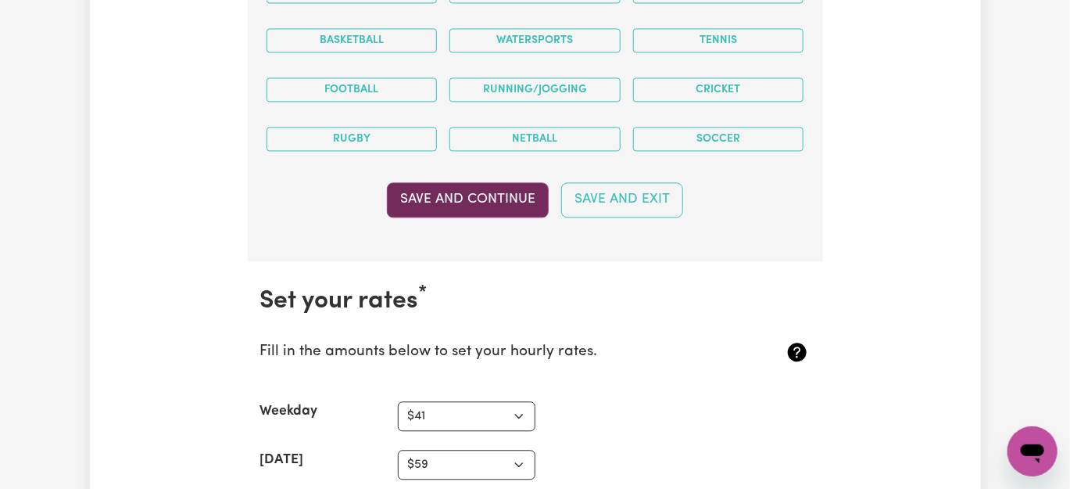
click at [464, 191] on button "Save and Continue" at bounding box center [468, 199] width 162 height 34
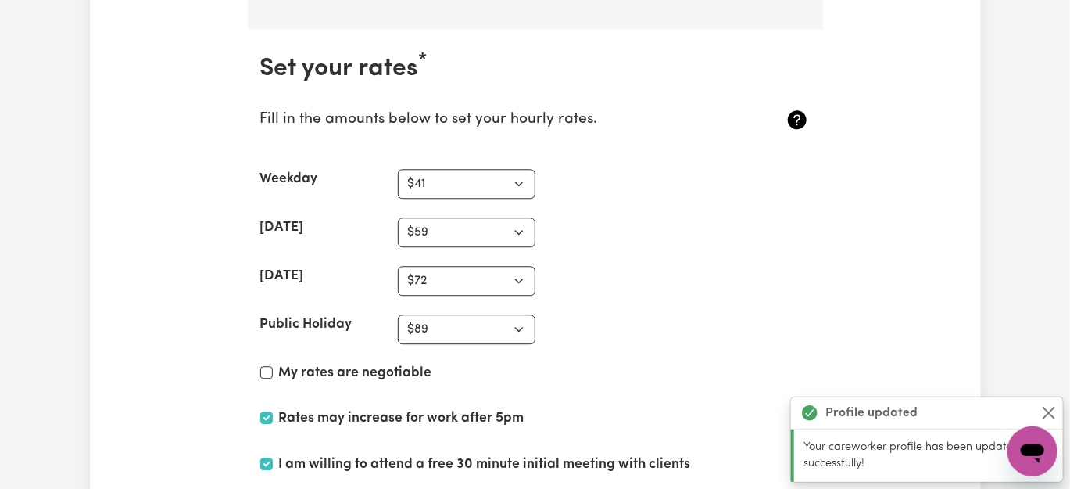
scroll to position [3874, 0]
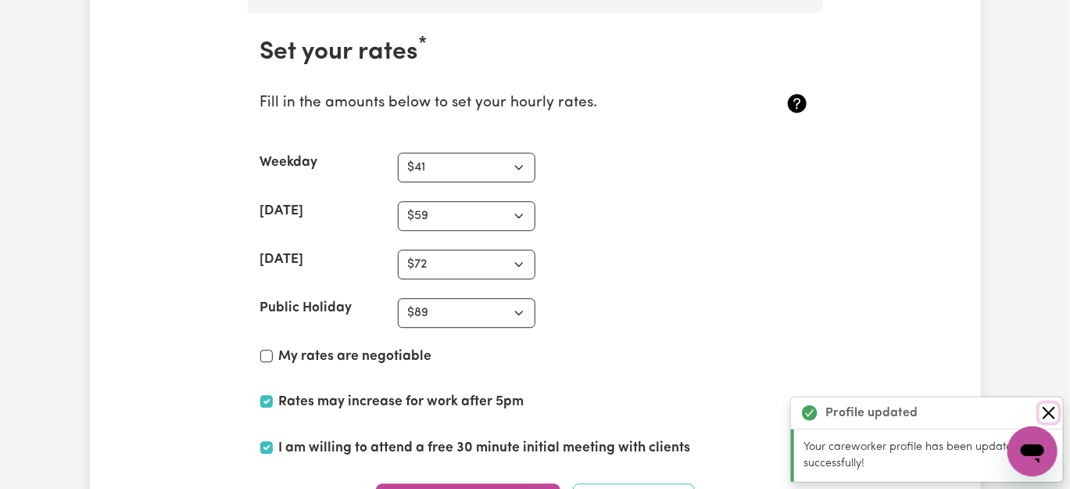
click at [1057, 412] on button "Close" at bounding box center [1049, 412] width 19 height 19
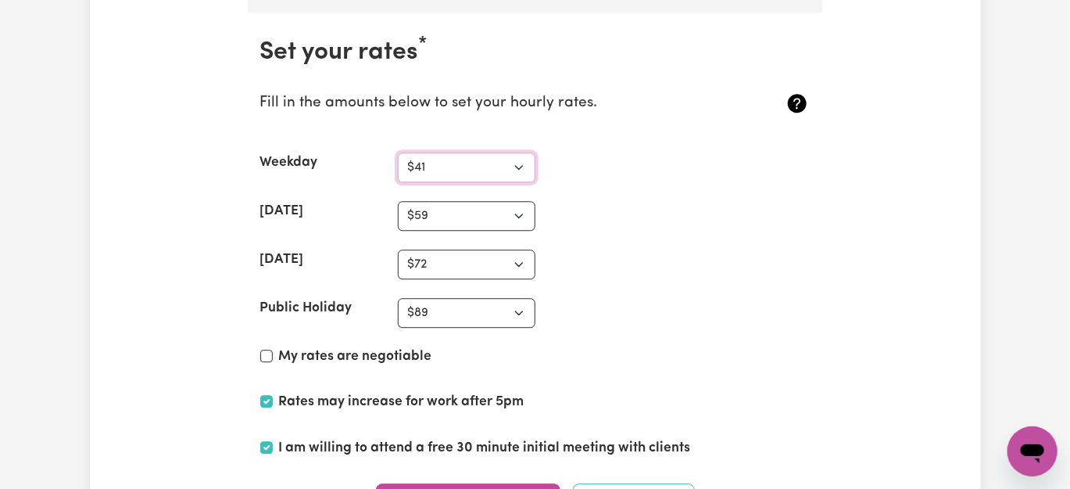
click at [519, 154] on select "N/A $37 $38 $39 $40 $41 $42 $43 $44 $45 $46 $47 $48 $49 $50 $51 $52 $53 $54 $55…" at bounding box center [467, 167] width 138 height 30
select select "47"
click at [398, 152] on select "N/A $37 $38 $39 $40 $41 $42 $43 $44 $45 $46 $47 $48 $49 $50 $51 $52 $53 $54 $55…" at bounding box center [467, 167] width 138 height 30
click at [517, 209] on select "N/A $37 $38 $39 $40 $41 $42 $43 $44 $45 $46 $47 $48 $49 $50 $51 $52 $53 $54 $55…" at bounding box center [467, 216] width 138 height 30
select select "65"
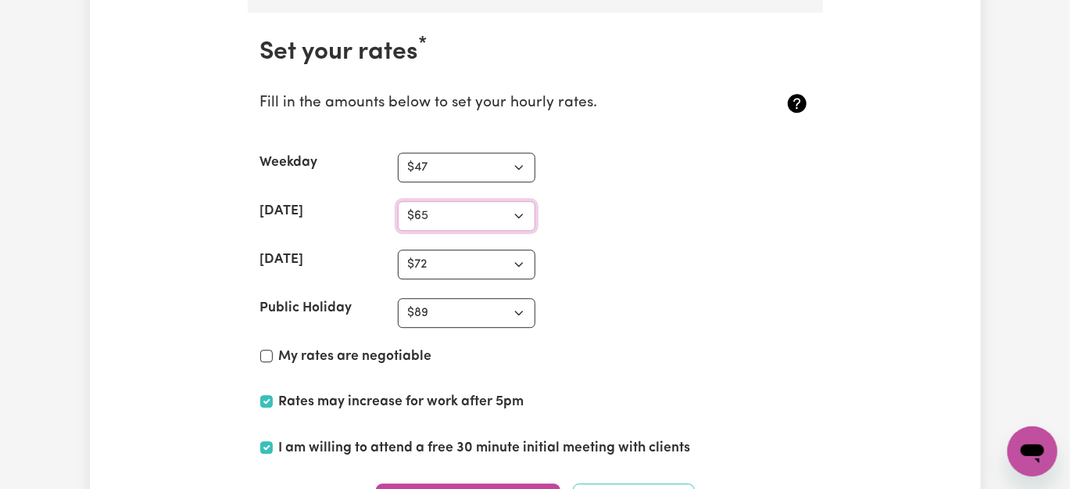
click at [398, 201] on select "N/A $37 $38 $39 $40 $41 $42 $43 $44 $45 $46 $47 $48 $49 $50 $51 $52 $53 $54 $55…" at bounding box center [467, 216] width 138 height 30
click at [518, 253] on select "N/A $37 $38 $39 $40 $41 $42 $43 $44 $45 $46 $47 $48 $49 $50 $51 $52 $53 $54 $55…" at bounding box center [467, 264] width 138 height 30
select select "85"
click at [398, 249] on select "N/A $37 $38 $39 $40 $41 $42 $43 $44 $45 $46 $47 $48 $49 $50 $51 $52 $53 $54 $55…" at bounding box center [467, 264] width 138 height 30
click at [520, 298] on select "N/A $37 $38 $39 $40 $41 $42 $43 $44 $45 $46 $47 $48 $49 $50 $51 $52 $53 $54 $55…" at bounding box center [467, 313] width 138 height 30
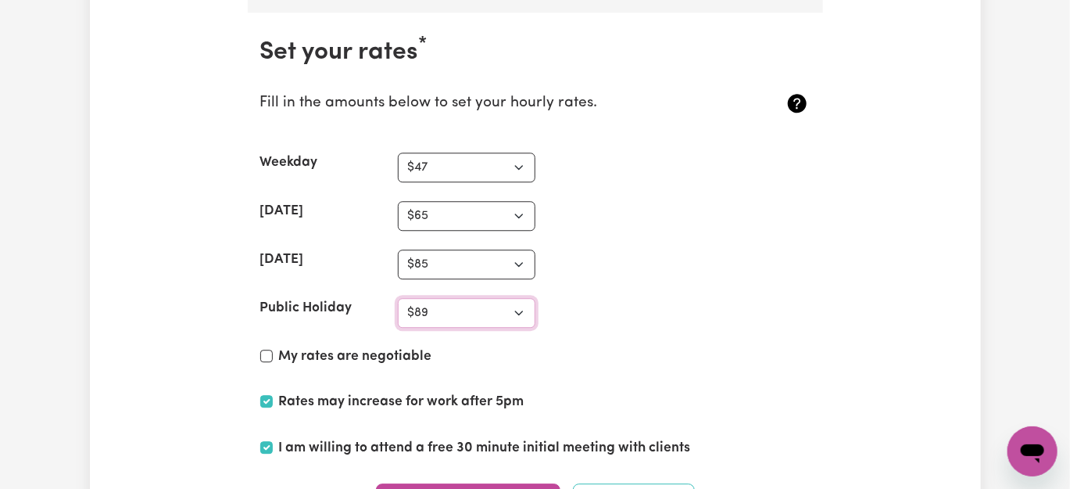
select select "100"
click at [398, 298] on select "N/A $37 $38 $39 $40 $41 $42 $43 $44 $45 $46 $47 $48 $49 $50 $51 $52 $53 $54 $55…" at bounding box center [467, 313] width 138 height 30
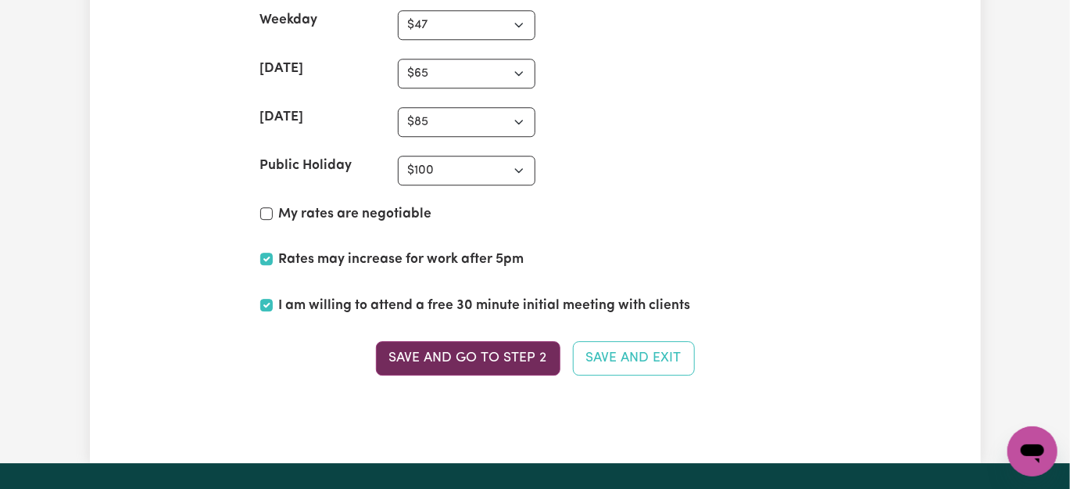
click at [457, 348] on button "Save and go to Step 2" at bounding box center [468, 358] width 185 height 34
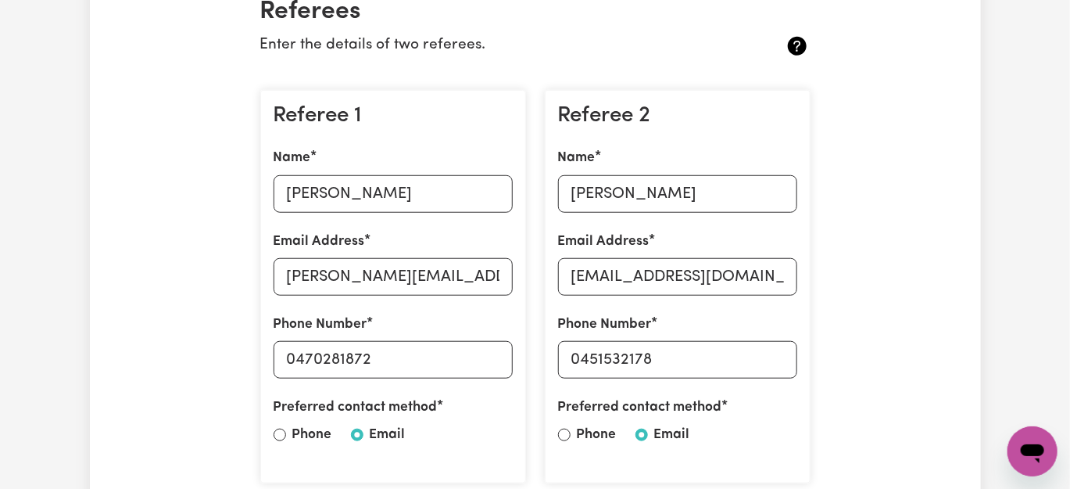
scroll to position [568, 0]
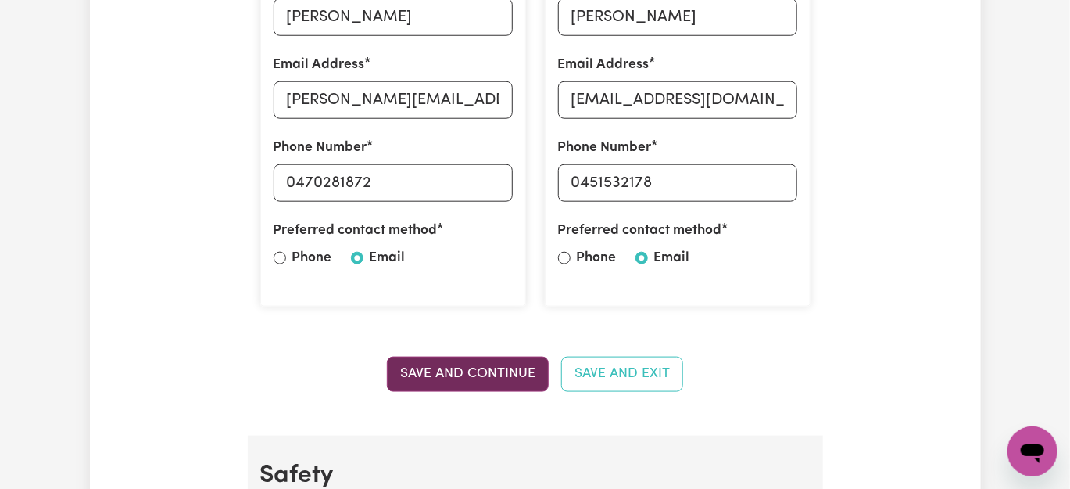
click at [454, 377] on button "Save and Continue" at bounding box center [468, 374] width 162 height 34
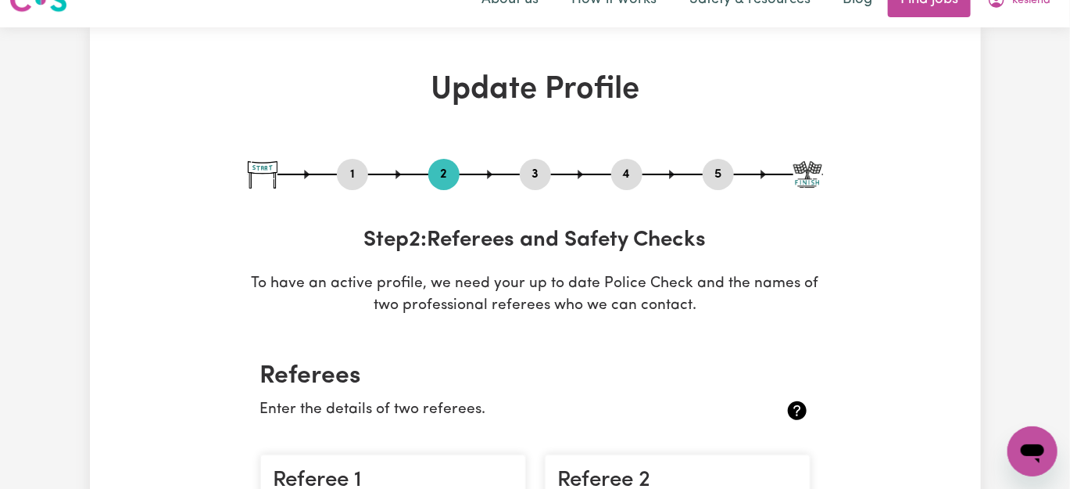
scroll to position [0, 0]
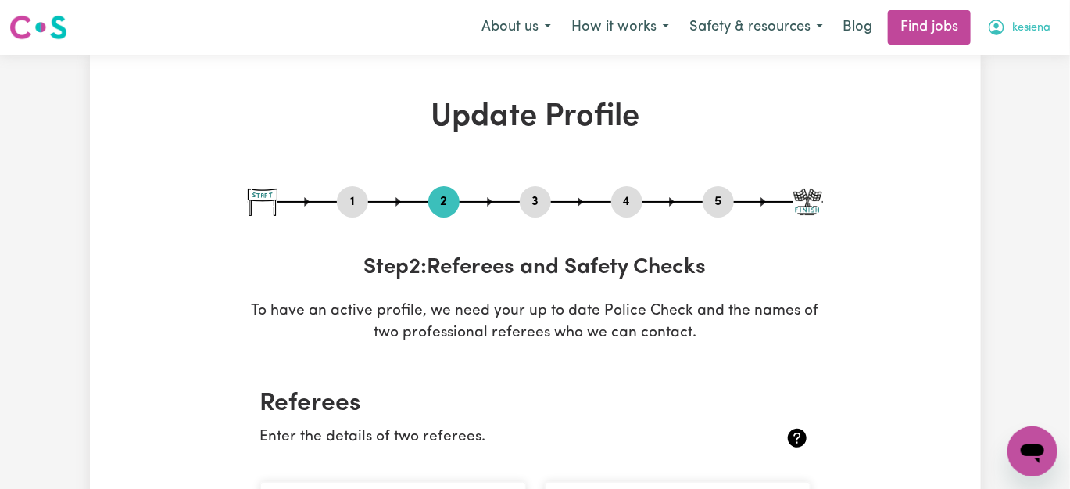
click at [1049, 26] on button "kesiena" at bounding box center [1019, 27] width 84 height 33
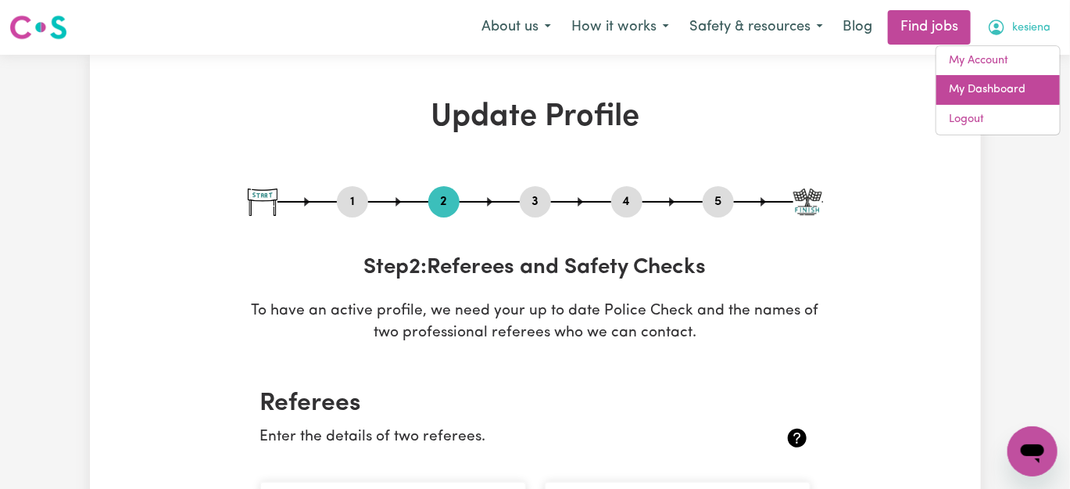
click at [985, 84] on link "My Dashboard" at bounding box center [999, 90] width 124 height 30
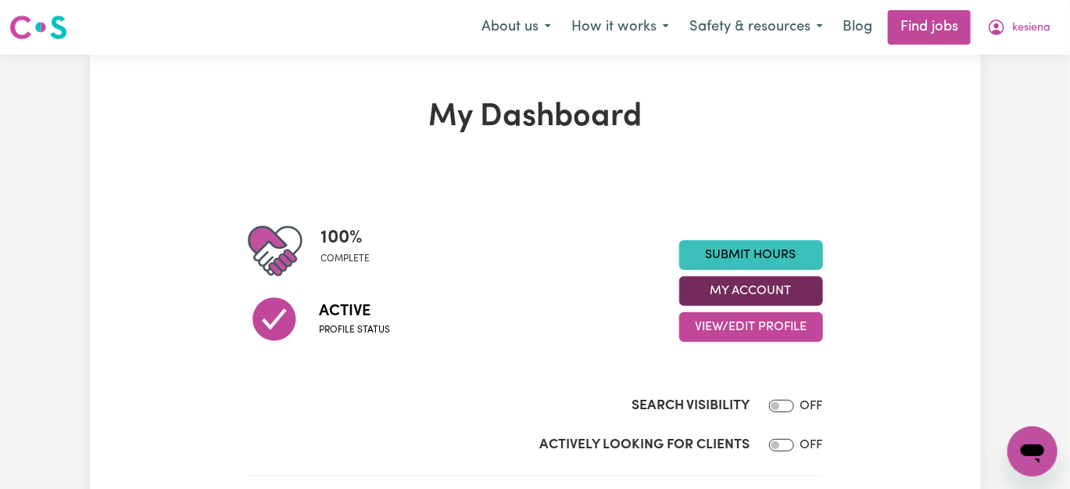
click at [766, 287] on button "My Account" at bounding box center [752, 291] width 144 height 30
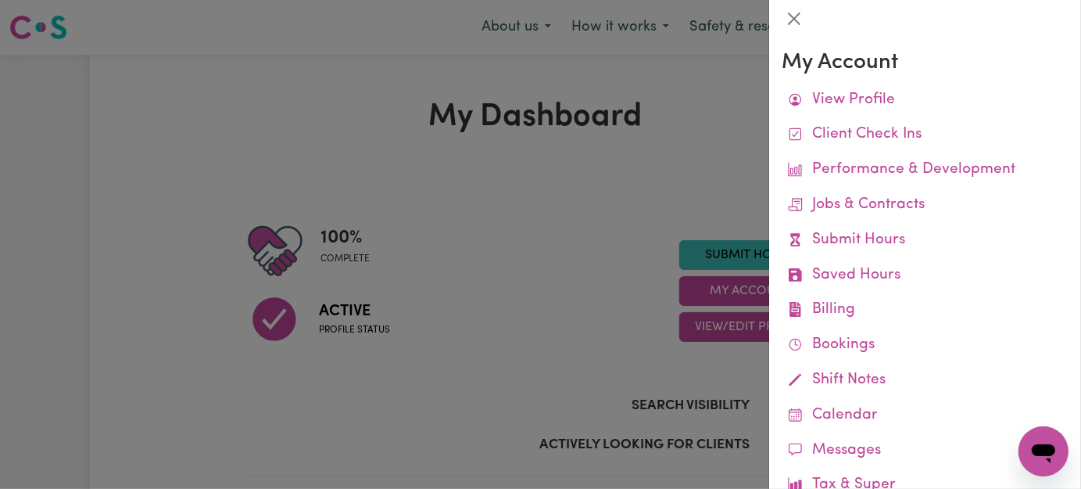
click at [583, 206] on div at bounding box center [540, 244] width 1081 height 489
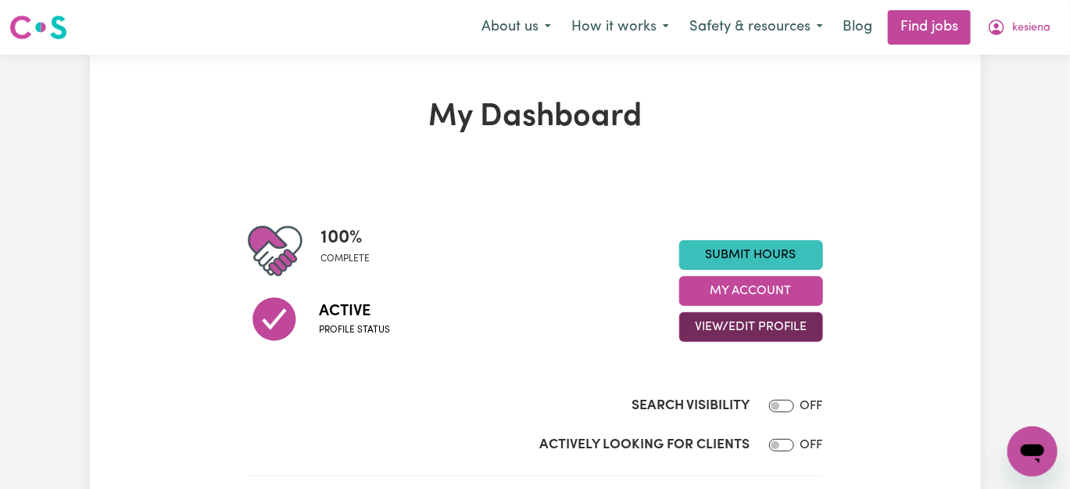
click at [734, 328] on button "View/Edit Profile" at bounding box center [752, 327] width 144 height 30
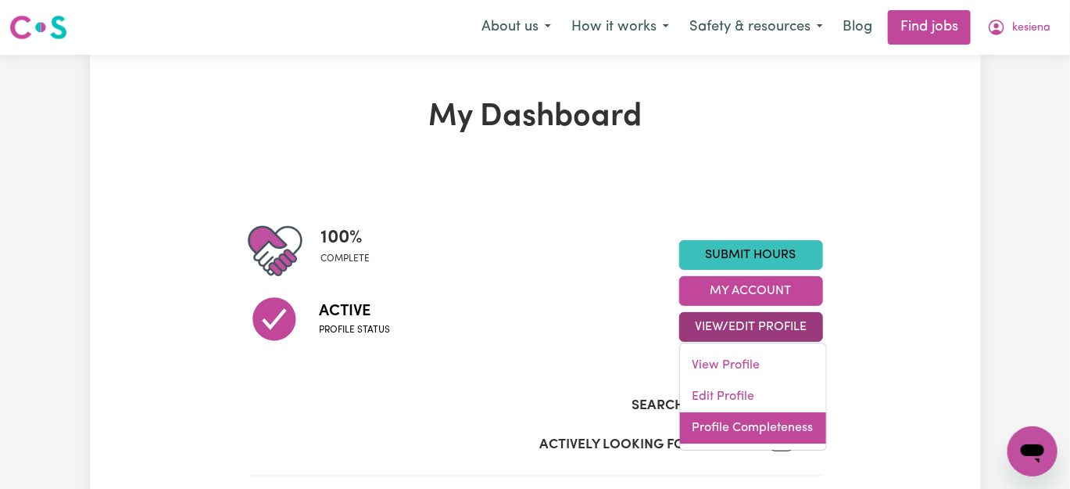
click at [745, 428] on link "Profile Completeness" at bounding box center [753, 427] width 146 height 31
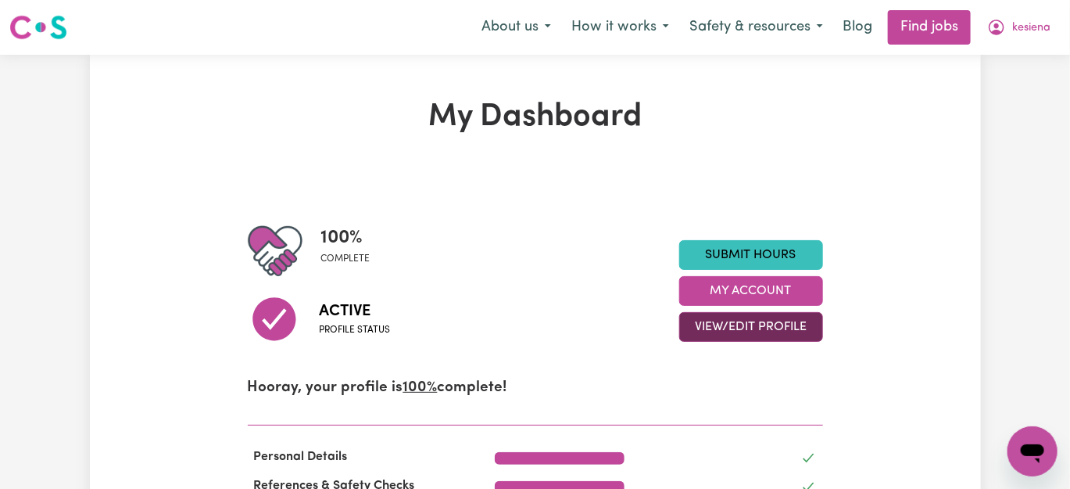
click at [737, 322] on button "View/Edit Profile" at bounding box center [752, 327] width 144 height 30
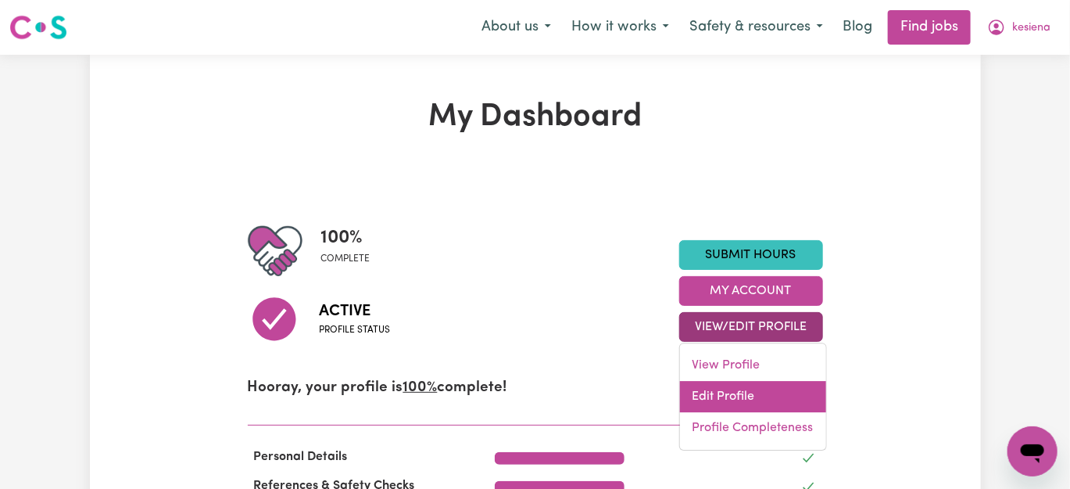
click at [727, 395] on link "Edit Profile" at bounding box center [753, 396] width 146 height 31
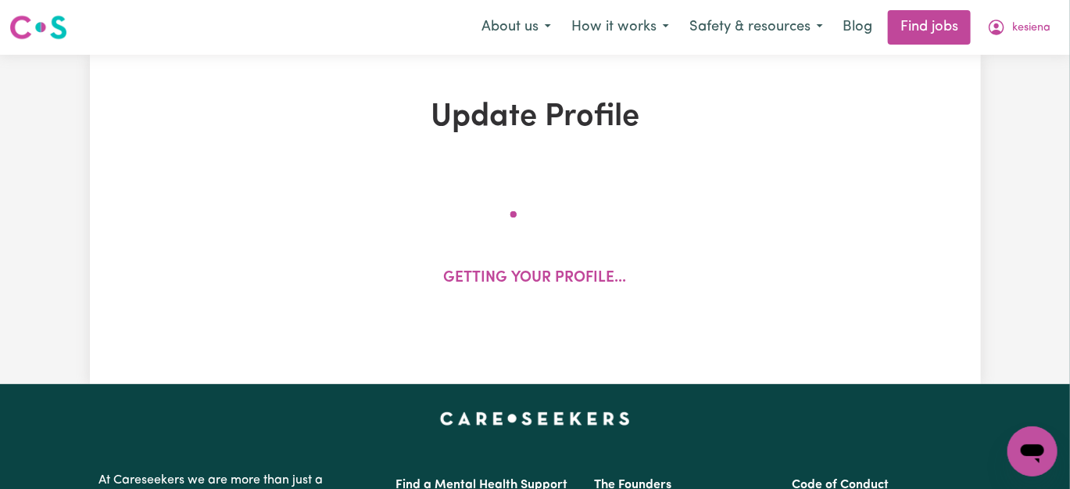
select select "[DEMOGRAPHIC_DATA]"
select select "[DEMOGRAPHIC_DATA] Work Visa"
select select "Studying a healthcare related degree or qualification"
select select "47"
select select "65"
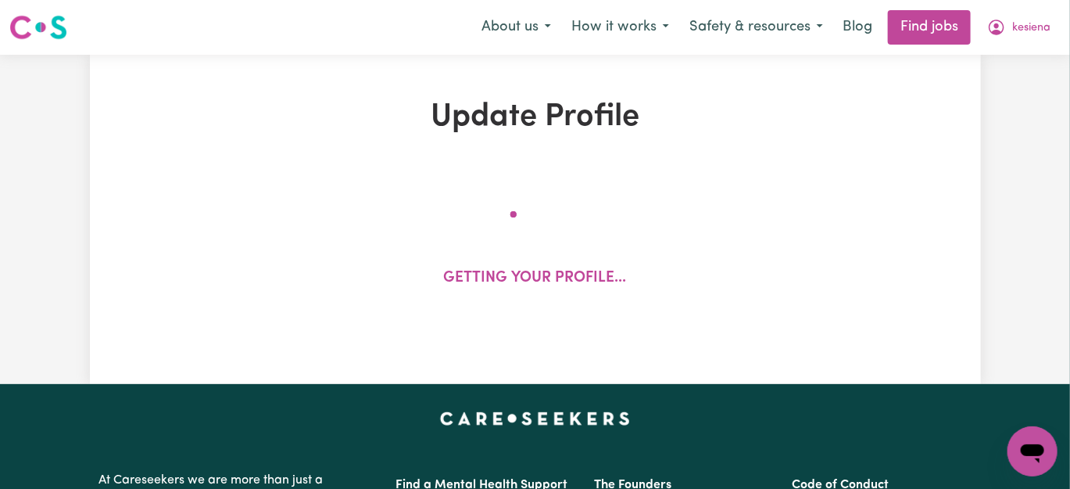
select select "85"
select select "100"
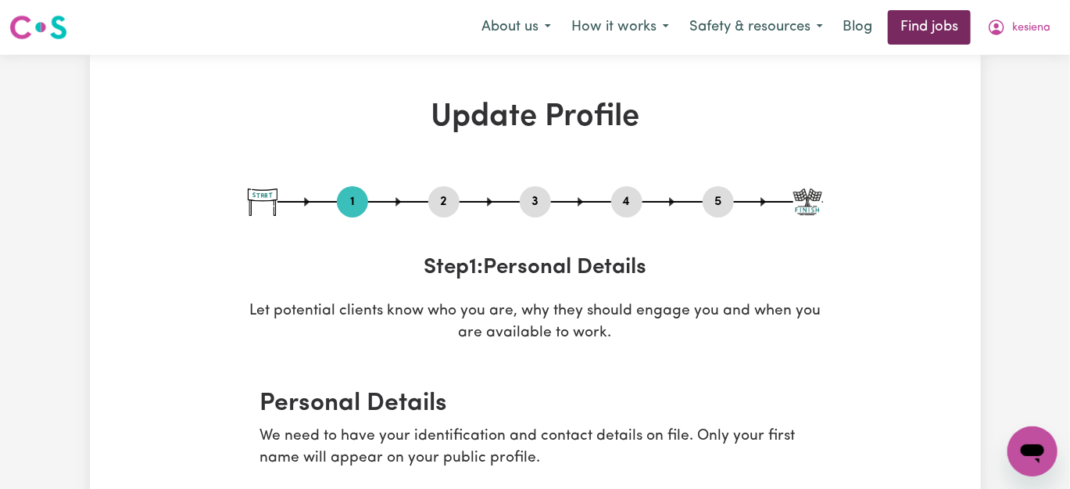
click at [927, 20] on link "Find jobs" at bounding box center [929, 27] width 83 height 34
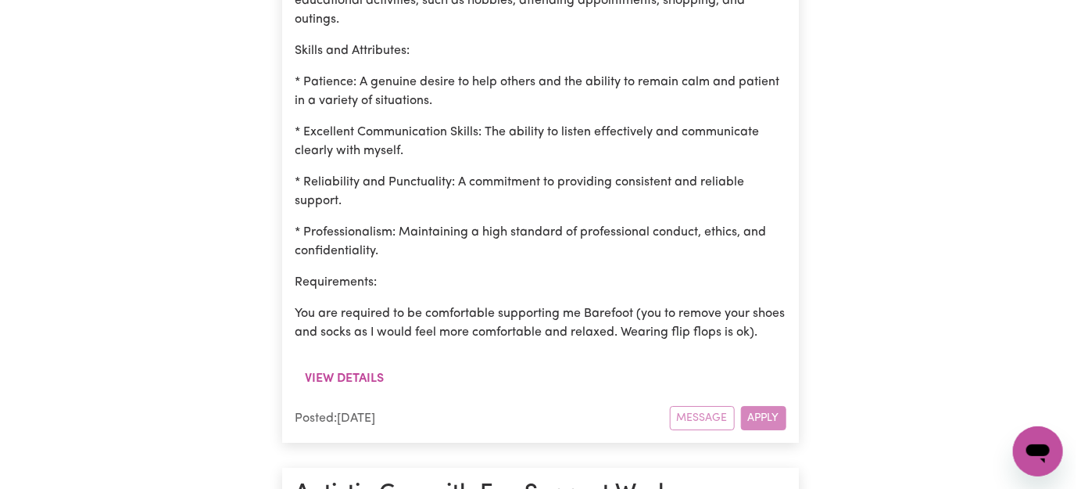
scroll to position [2058, 0]
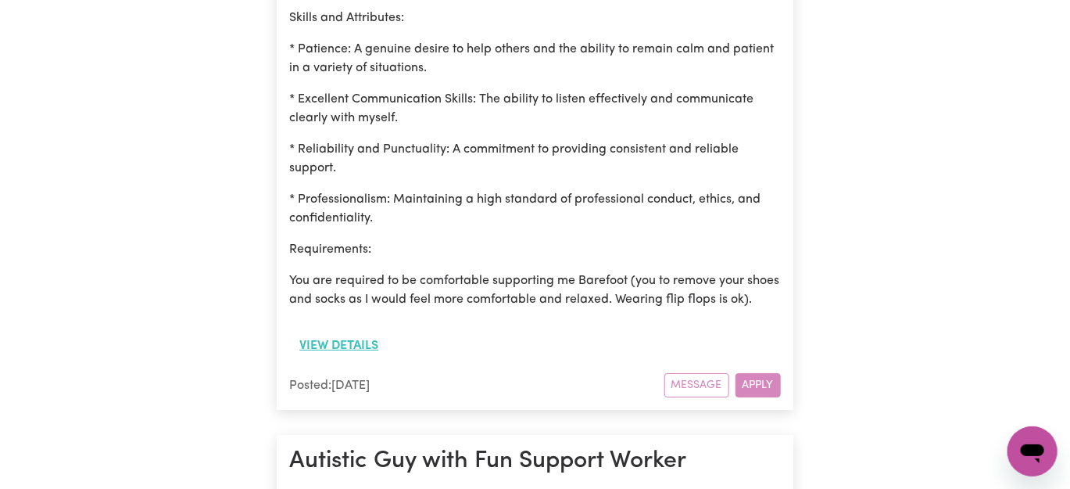
click at [325, 331] on button "View details" at bounding box center [338, 346] width 99 height 30
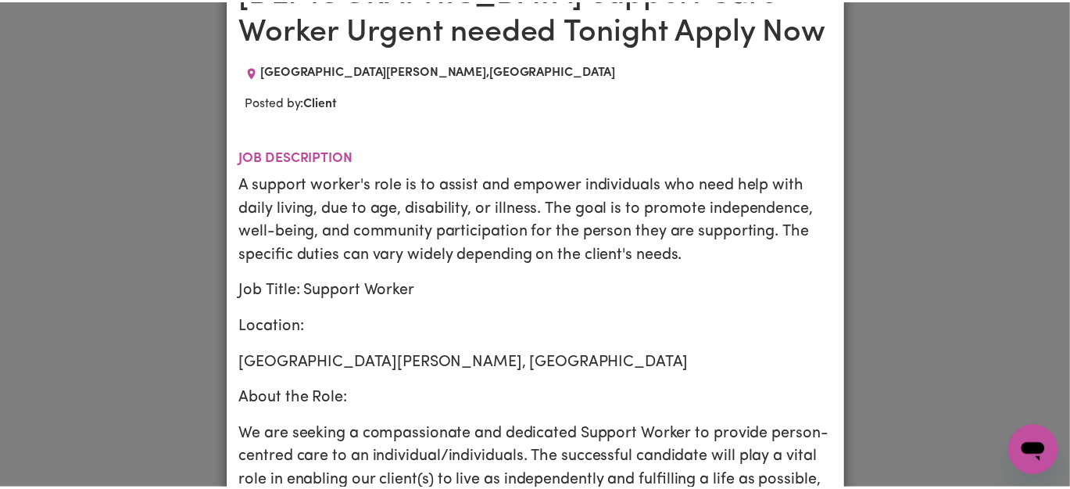
scroll to position [0, 0]
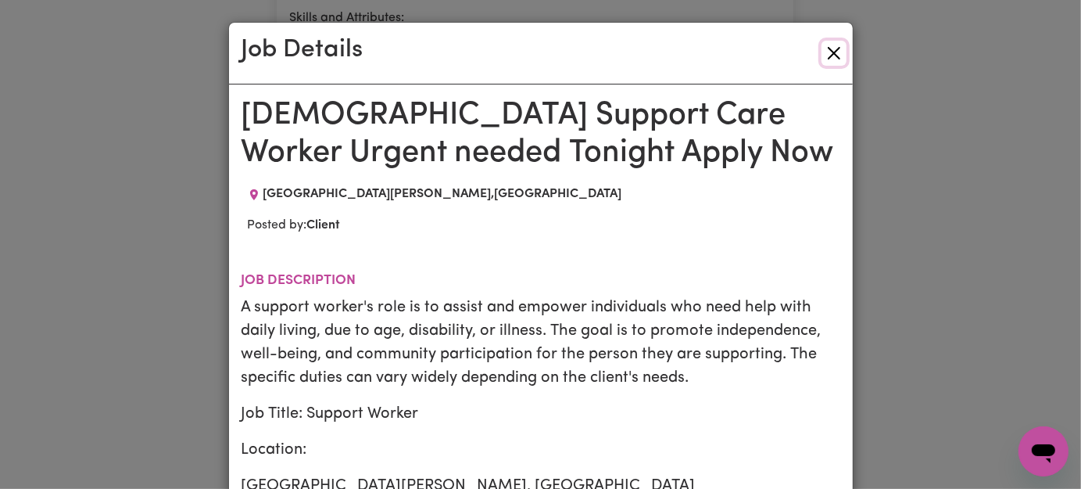
click at [832, 52] on button "Close" at bounding box center [834, 53] width 25 height 25
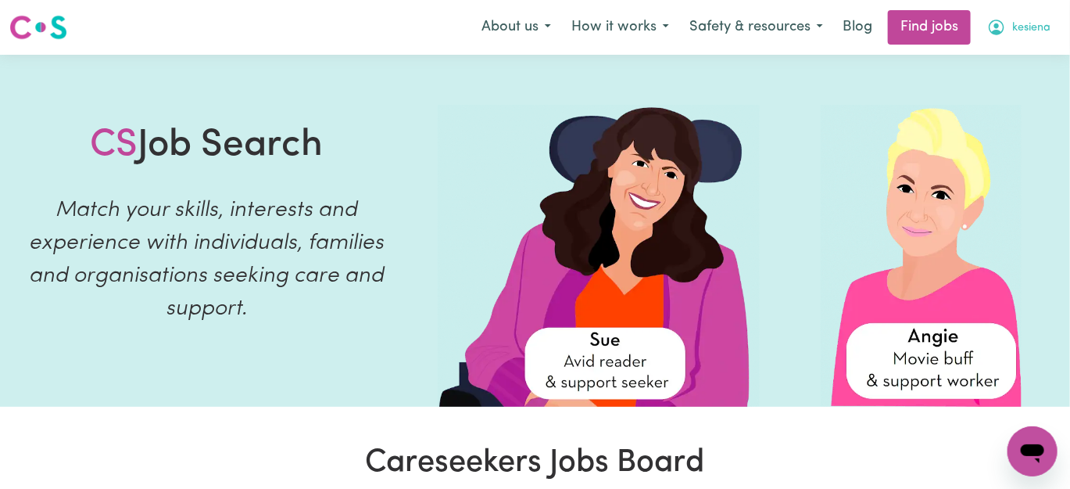
click at [1032, 36] on span "kesiena" at bounding box center [1032, 28] width 38 height 17
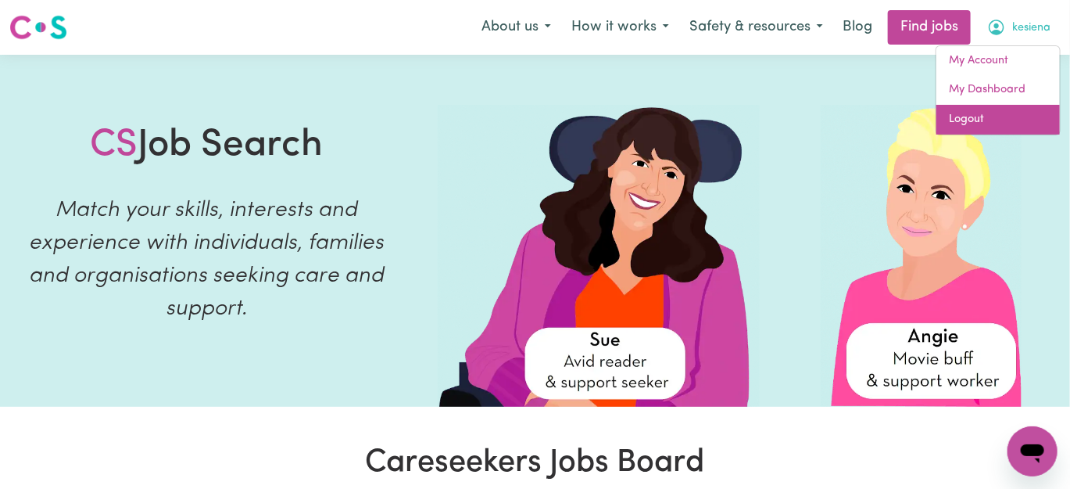
click at [995, 126] on link "Logout" at bounding box center [999, 120] width 124 height 30
